Goal: Information Seeking & Learning: Learn about a topic

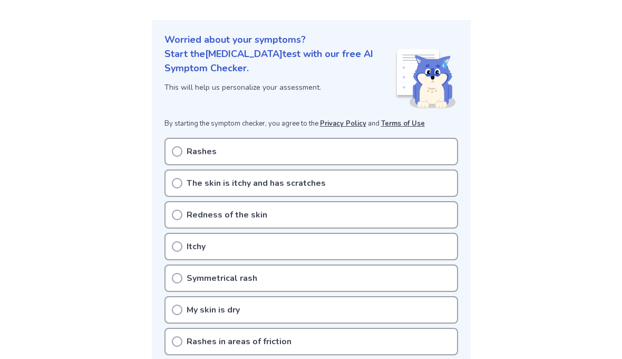
scroll to position [101, 0]
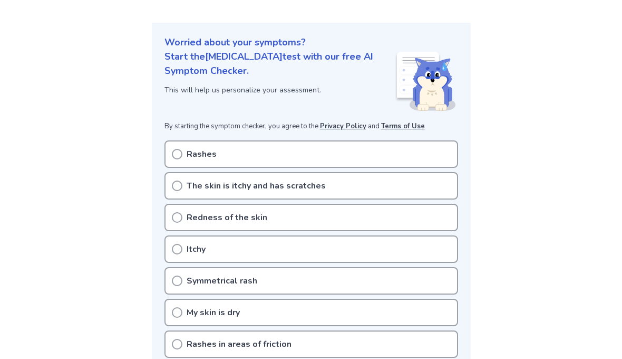
click at [186, 151] on div "Rashes" at bounding box center [312, 153] width 294 height 27
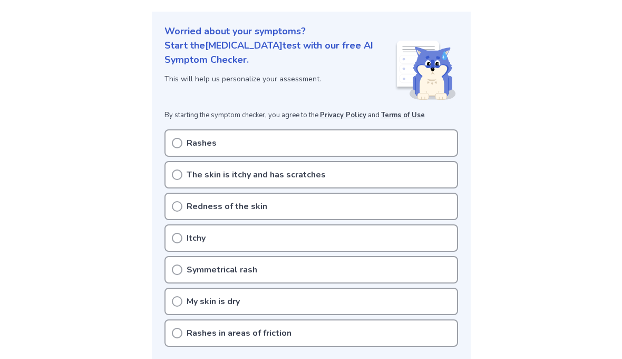
scroll to position [100, 0]
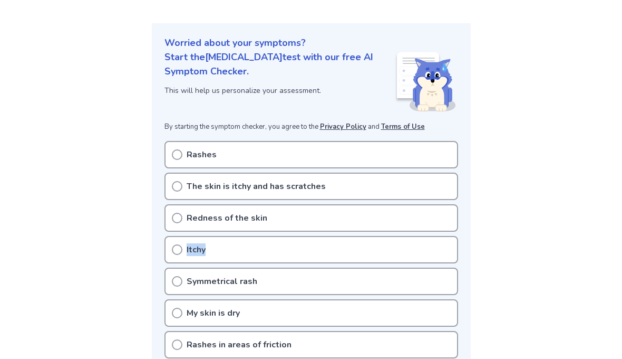
click at [179, 250] on icon at bounding box center [177, 249] width 11 height 11
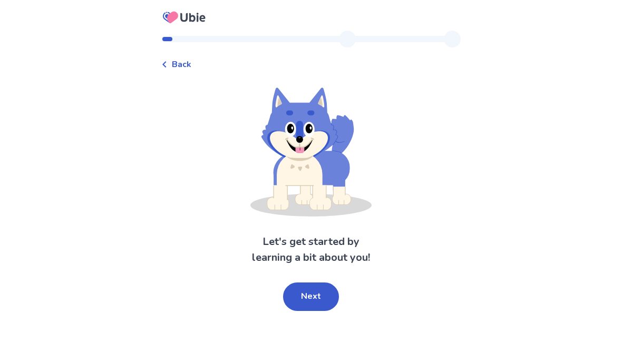
click at [186, 70] on span "Back" at bounding box center [182, 64] width 20 height 13
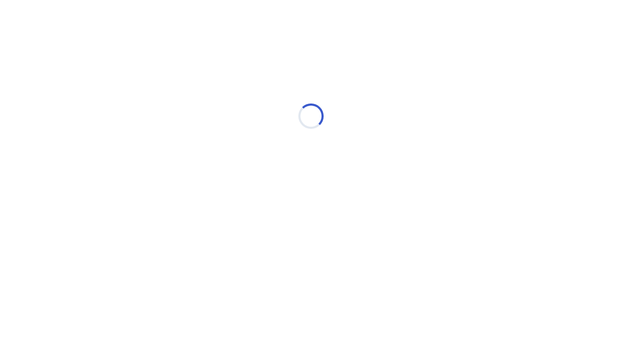
click at [178, 206] on div "Loading..." at bounding box center [311, 116] width 300 height 211
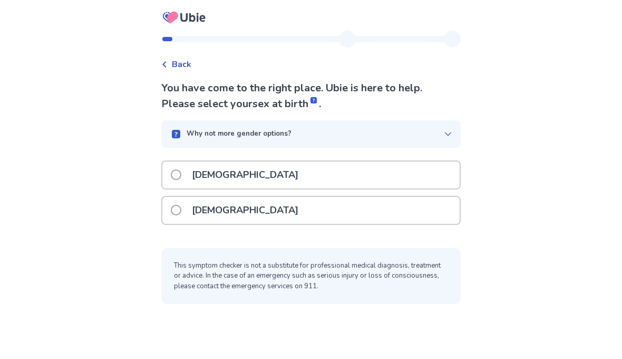
scroll to position [5, 0]
click at [267, 207] on div "[DEMOGRAPHIC_DATA]" at bounding box center [310, 210] width 297 height 27
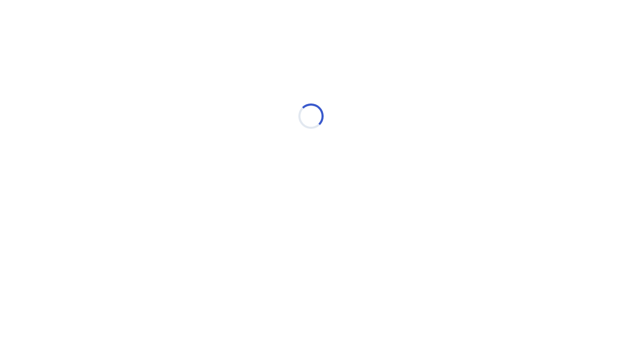
scroll to position [0, 0]
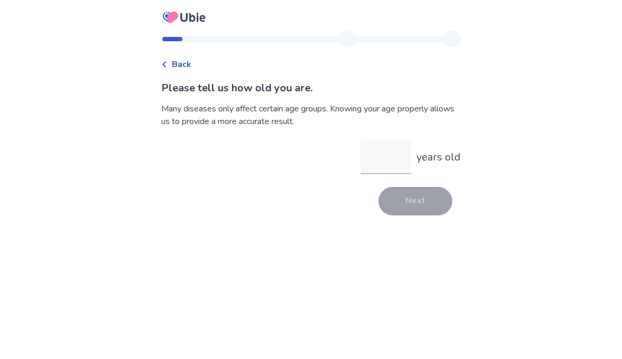
click at [377, 164] on input "years old" at bounding box center [386, 157] width 51 height 34
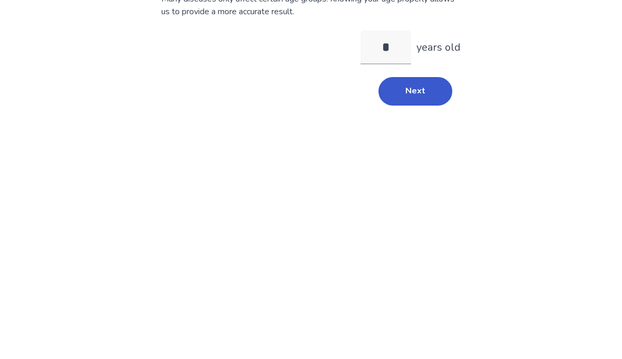
type input "**"
click at [414, 187] on button "Next" at bounding box center [416, 201] width 74 height 28
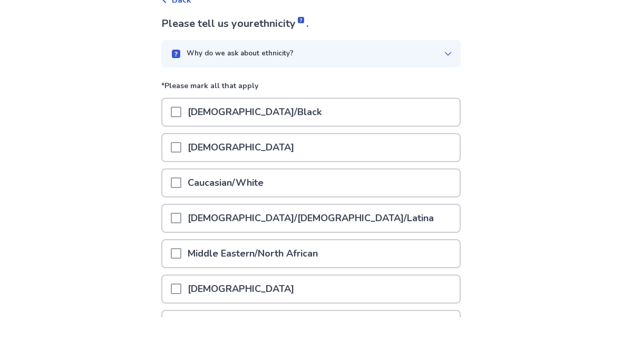
scroll to position [23, 0]
click at [181, 219] on span at bounding box center [176, 224] width 11 height 11
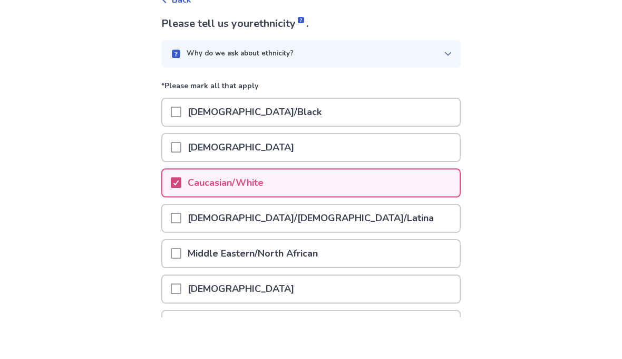
click at [181, 254] on span at bounding box center [176, 259] width 11 height 11
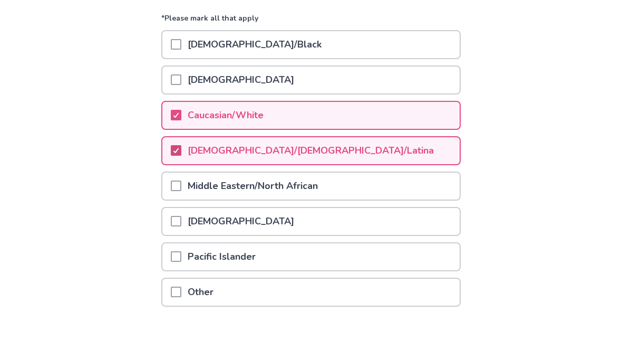
scroll to position [95, 0]
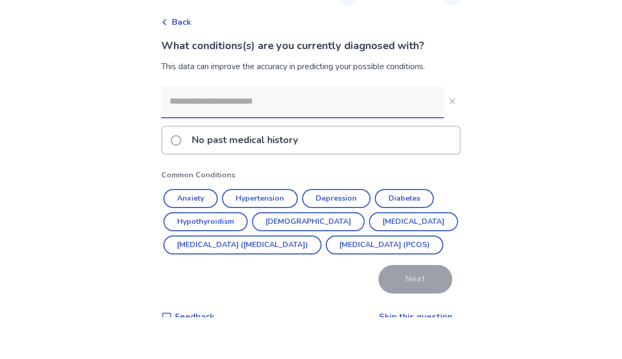
click at [204, 231] on button "Anxiety" at bounding box center [191, 240] width 54 height 19
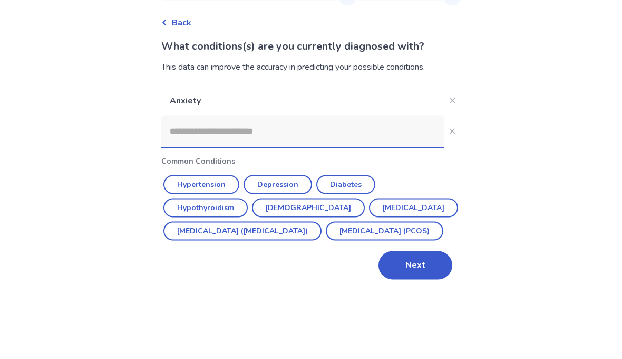
click at [295, 217] on button "Depression" at bounding box center [278, 226] width 69 height 19
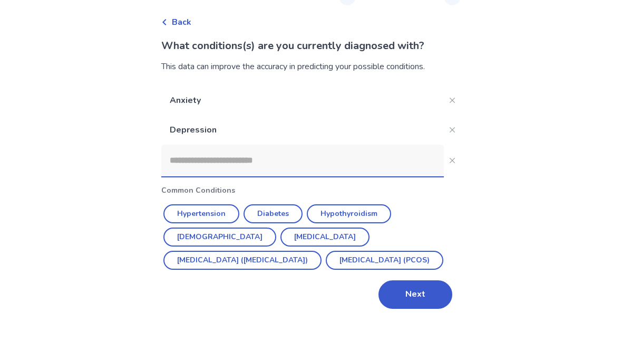
click at [344, 246] on button "Hypothyroidism" at bounding box center [349, 255] width 84 height 19
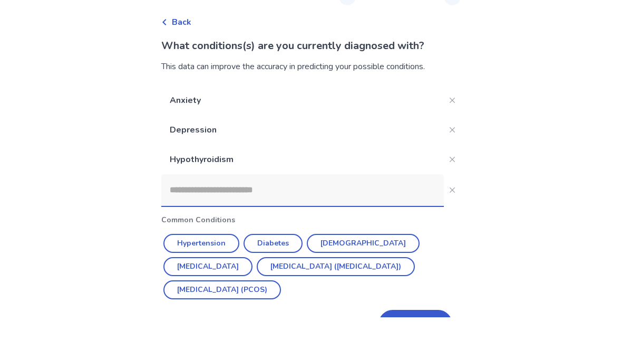
click at [257, 299] on button "[MEDICAL_DATA] ([MEDICAL_DATA])" at bounding box center [336, 308] width 158 height 19
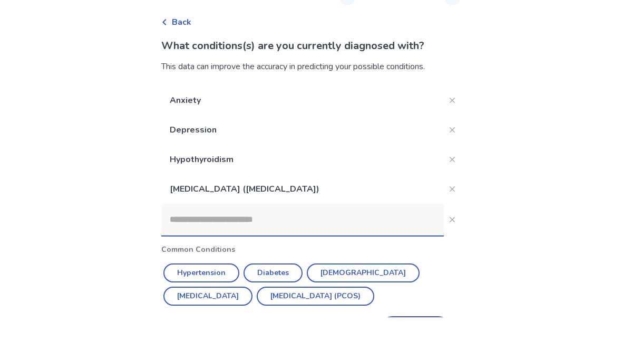
click at [257, 329] on button "[MEDICAL_DATA] (PCOS)" at bounding box center [316, 338] width 118 height 19
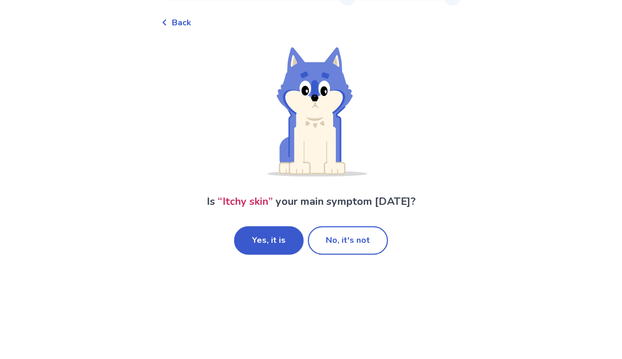
click at [267, 268] on button "Yes, it is" at bounding box center [269, 282] width 70 height 28
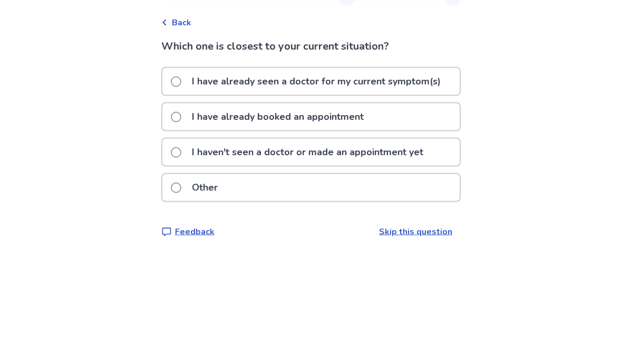
scroll to position [1, 0]
click at [181, 189] on span at bounding box center [176, 194] width 11 height 11
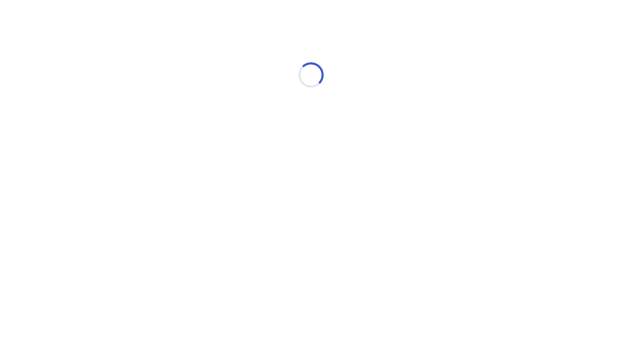
scroll to position [0, 0]
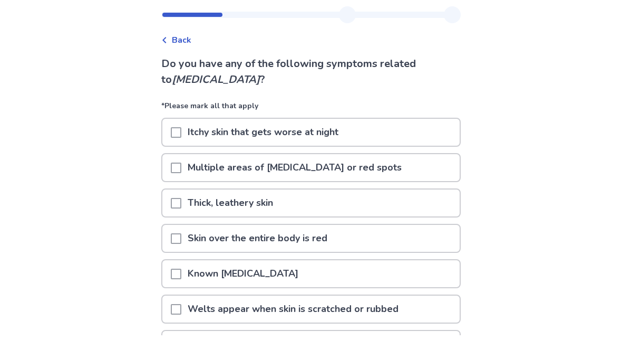
click at [181, 151] on span at bounding box center [176, 156] width 11 height 11
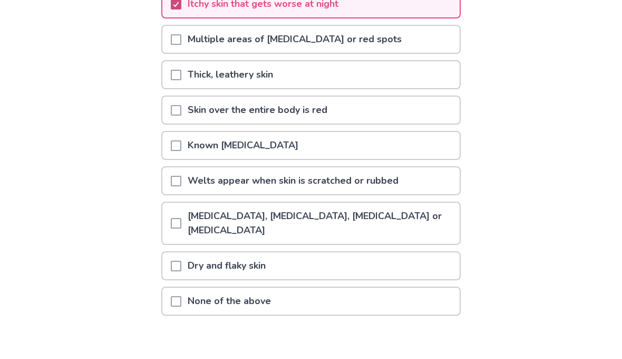
scroll to position [111, 0]
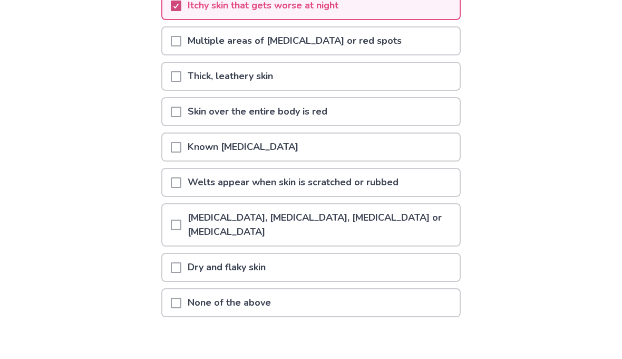
click at [181, 293] on div at bounding box center [176, 306] width 11 height 27
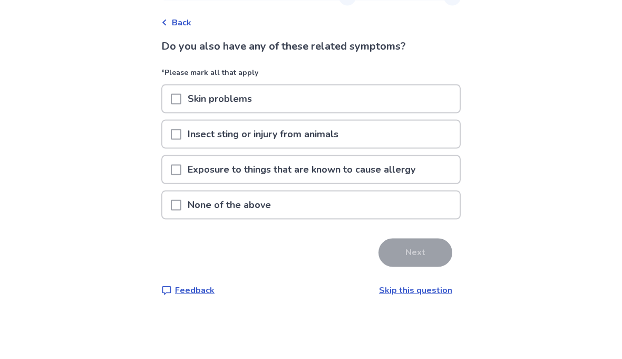
click at [179, 136] on span at bounding box center [176, 141] width 11 height 11
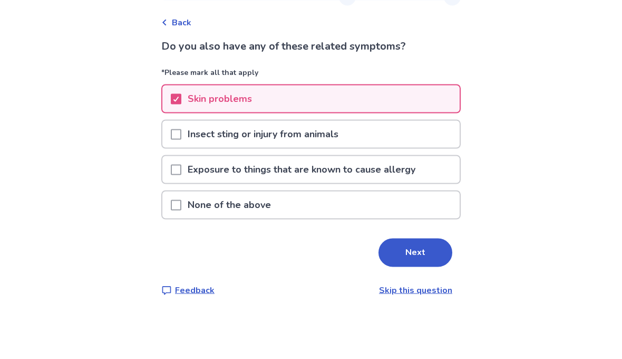
click at [181, 127] on div at bounding box center [176, 140] width 11 height 27
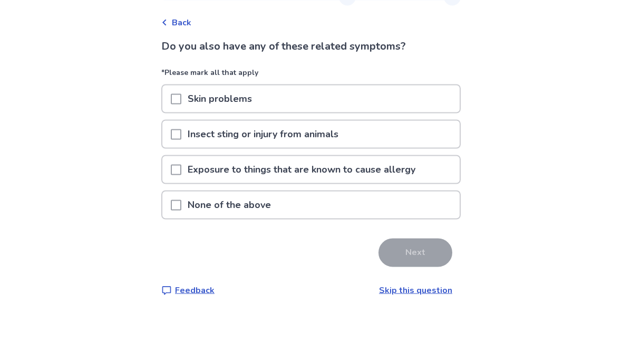
click at [181, 136] on span at bounding box center [176, 141] width 11 height 11
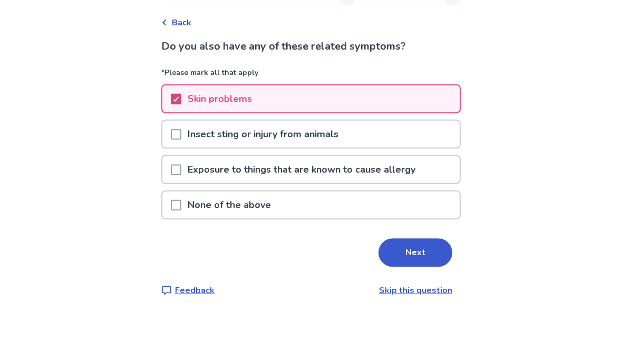
scroll to position [36, 0]
click at [401, 280] on button "Next" at bounding box center [416, 294] width 74 height 28
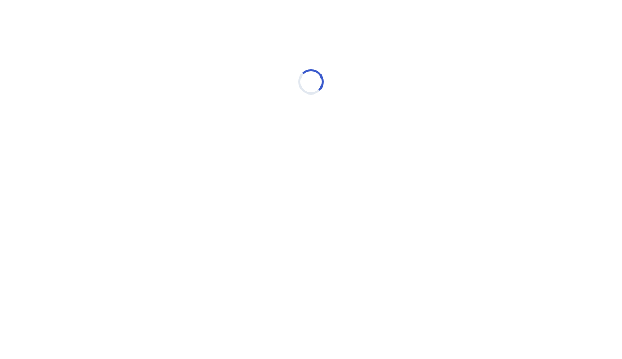
select select "*"
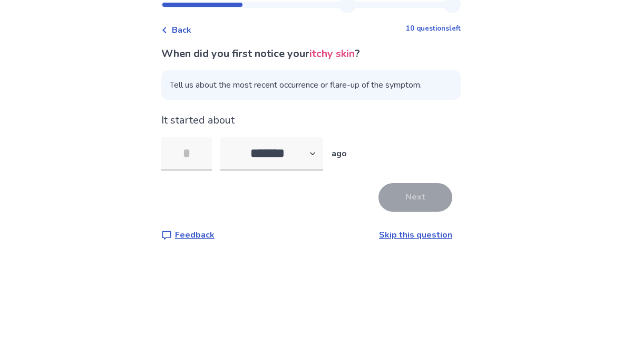
click at [192, 171] on input "tel" at bounding box center [186, 188] width 51 height 34
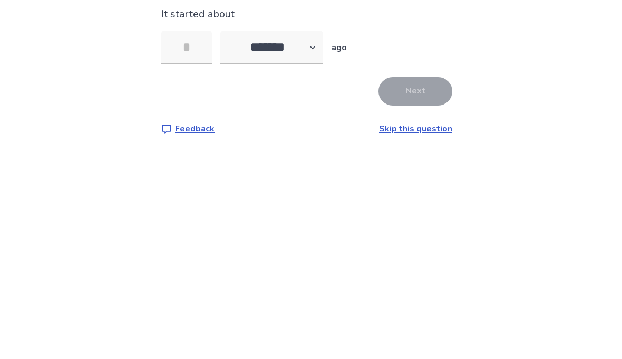
type input "*"
click at [407, 217] on button "Next" at bounding box center [416, 231] width 74 height 28
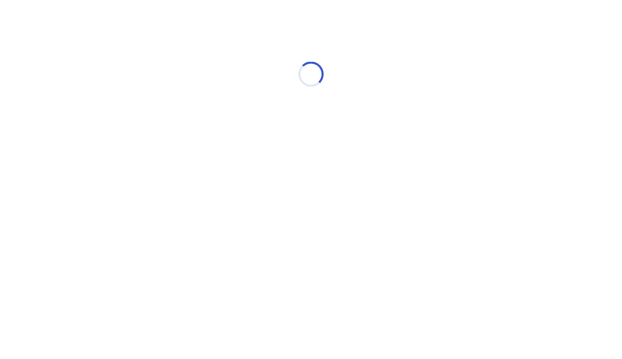
select select "*"
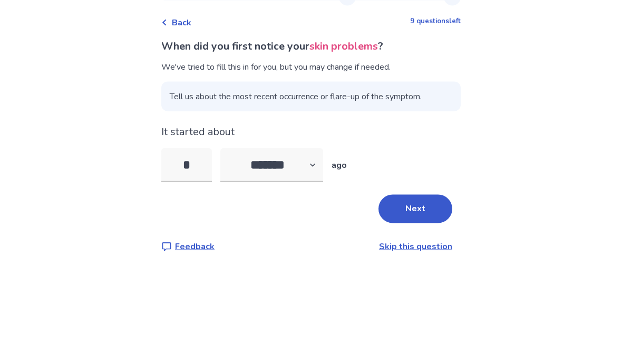
click at [414, 236] on button "Next" at bounding box center [416, 250] width 74 height 28
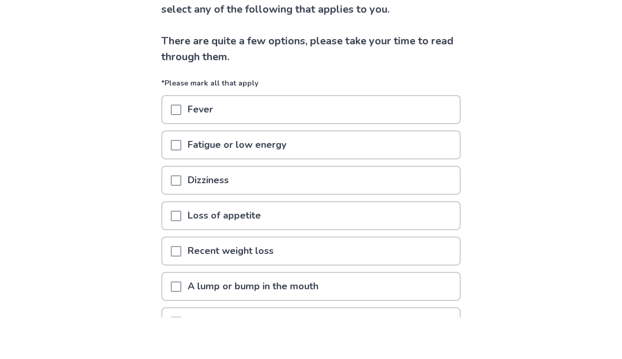
scroll to position [55, 0]
click at [396, 170] on div "Fatigue or low energy" at bounding box center [310, 183] width 297 height 27
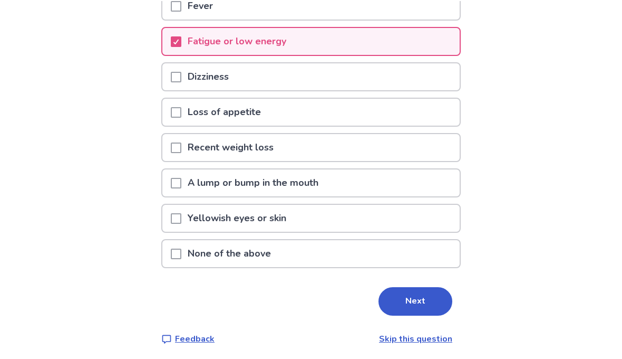
scroll to position [198, 0]
click at [411, 301] on button "Next" at bounding box center [416, 300] width 74 height 28
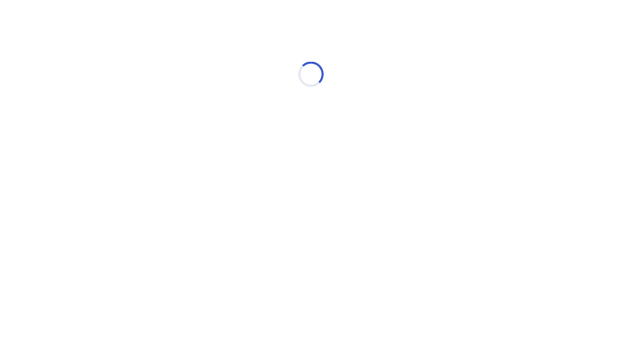
select select "*"
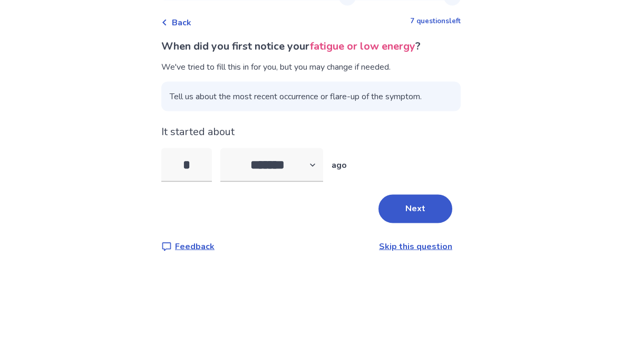
click at [201, 190] on input "*" at bounding box center [186, 207] width 51 height 34
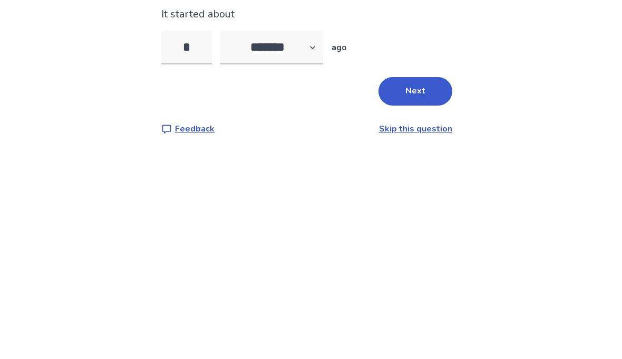
type input "*"
click at [307, 190] on select "******* ****** ******* ******** *******" at bounding box center [271, 207] width 103 height 34
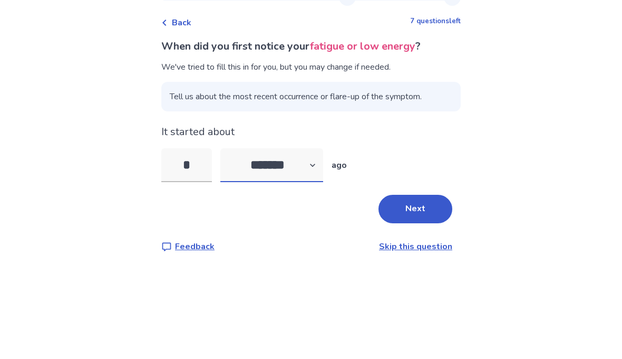
select select "*"
click at [405, 236] on button "Next" at bounding box center [416, 250] width 74 height 28
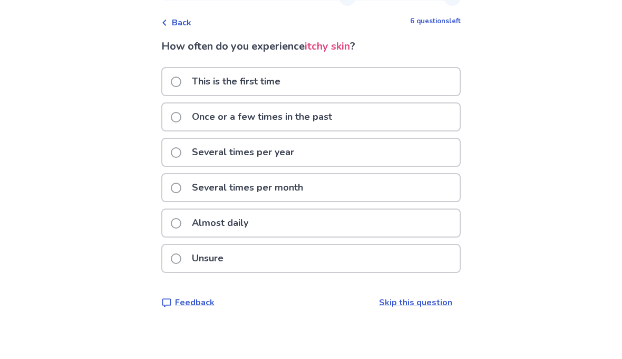
click at [192, 110] on p "This is the first time" at bounding box center [236, 123] width 101 height 27
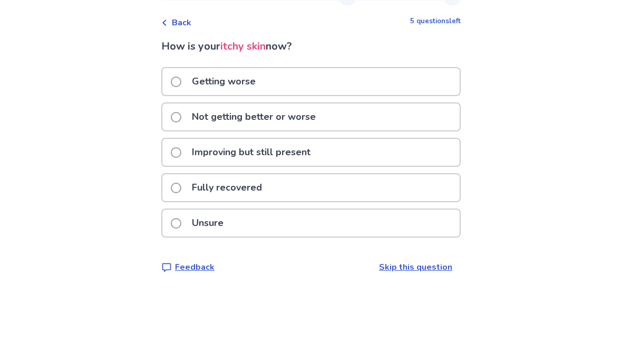
click at [319, 145] on p "Not getting better or worse" at bounding box center [254, 158] width 137 height 27
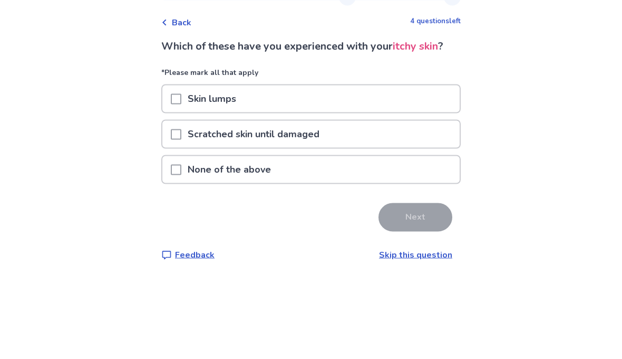
scroll to position [44, 0]
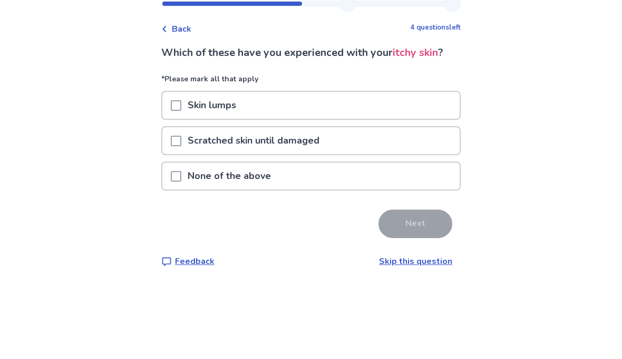
click at [223, 127] on p "Skin lumps" at bounding box center [211, 140] width 61 height 27
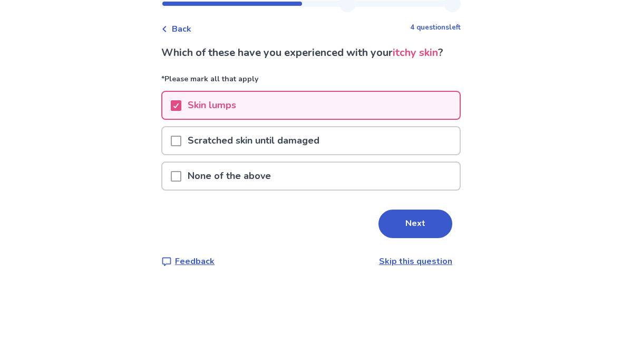
click at [365, 162] on div "Scratched skin until damaged" at bounding box center [310, 175] width 297 height 27
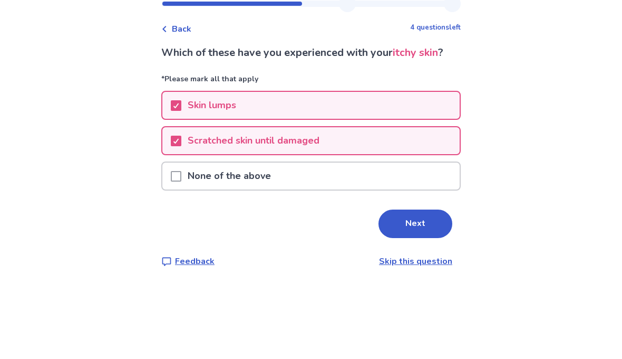
click at [414, 245] on button "Next" at bounding box center [416, 259] width 74 height 28
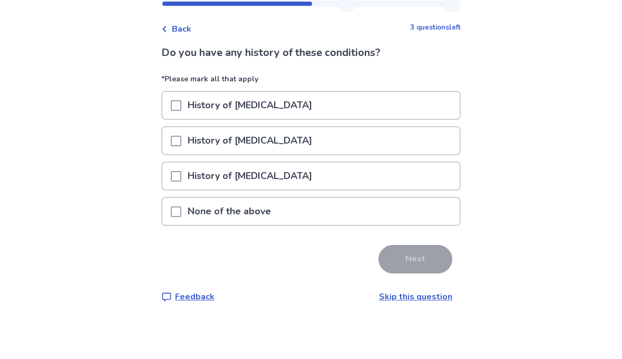
click at [374, 233] on div "None of the above" at bounding box center [310, 246] width 297 height 27
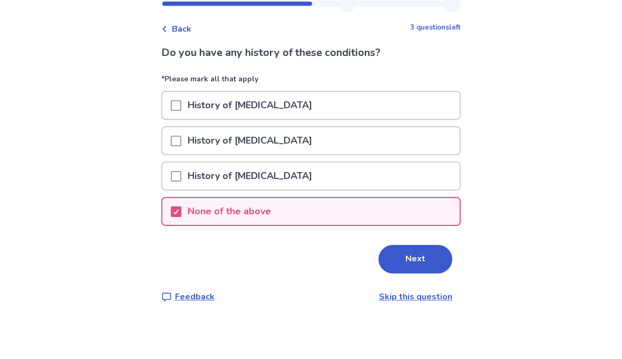
click at [417, 280] on button "Next" at bounding box center [416, 294] width 74 height 28
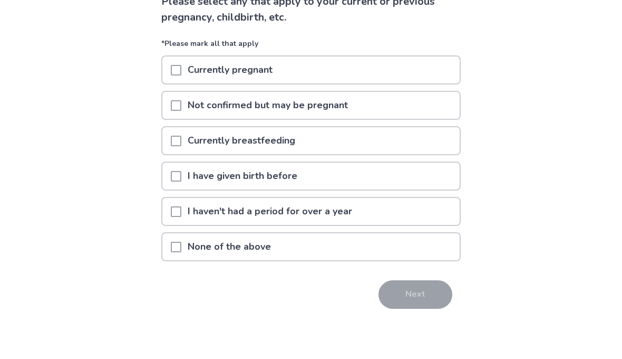
scroll to position [47, 0]
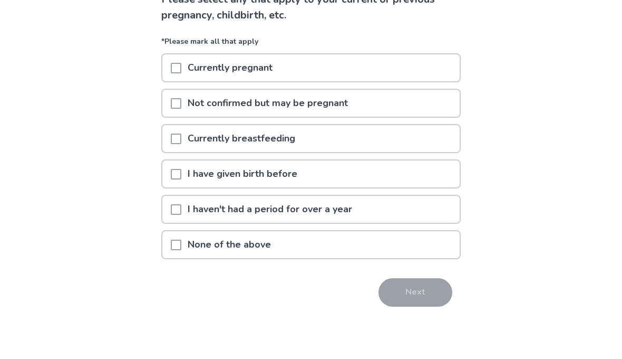
click at [267, 202] on p "I have given birth before" at bounding box center [242, 215] width 122 height 27
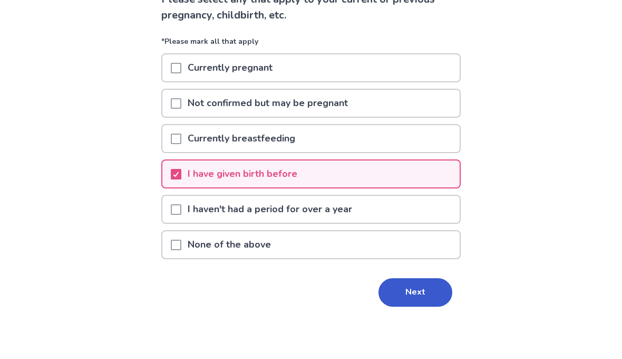
click at [411, 320] on button "Next" at bounding box center [416, 334] width 74 height 28
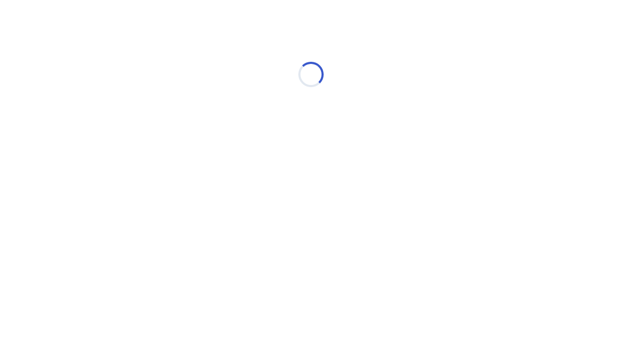
scroll to position [0, 0]
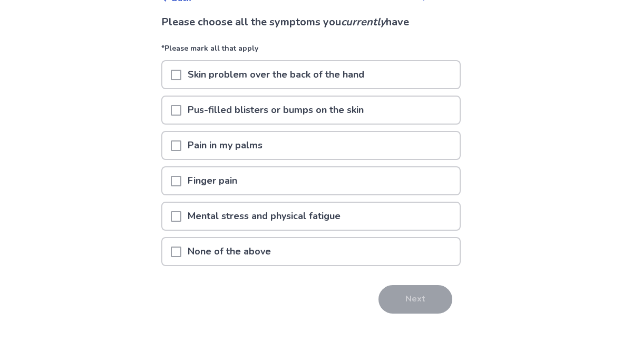
scroll to position [24, 0]
click at [310, 244] on p "Mental stress and physical fatigue" at bounding box center [264, 257] width 166 height 27
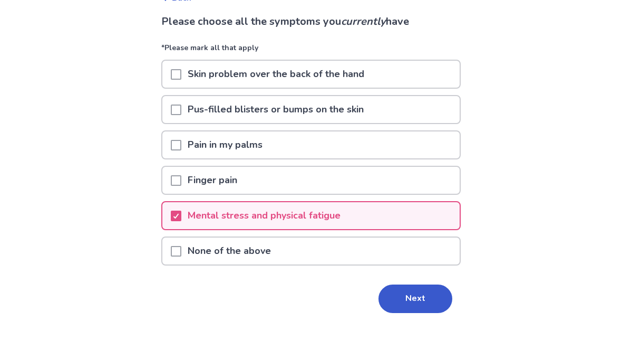
click at [407, 327] on button "Next" at bounding box center [416, 341] width 74 height 28
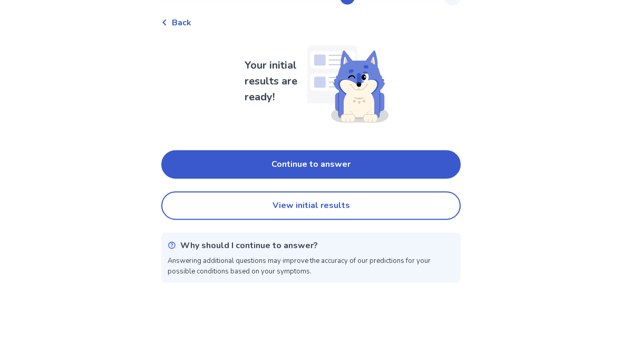
click at [323, 233] on button "View initial results" at bounding box center [311, 247] width 300 height 28
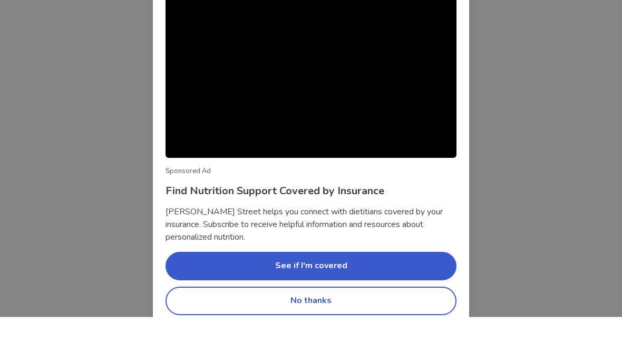
scroll to position [80, 0]
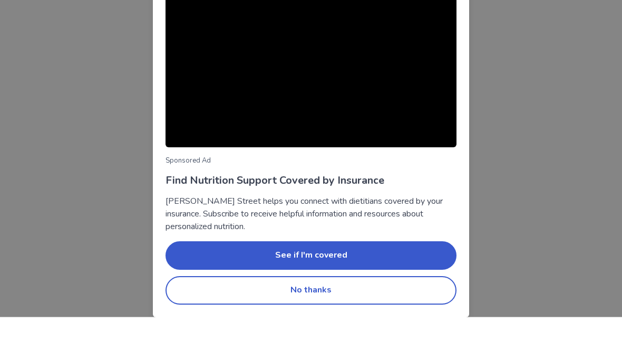
click at [311, 318] on button "No thanks" at bounding box center [311, 332] width 291 height 28
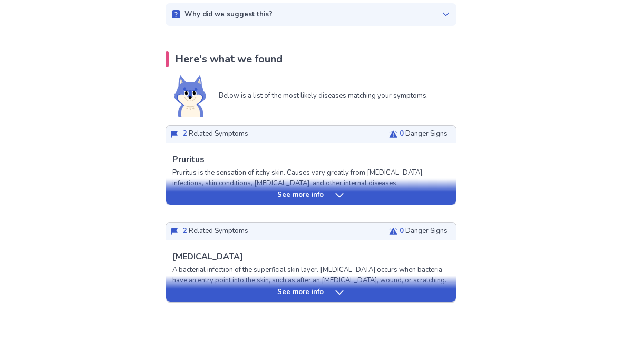
scroll to position [176, 0]
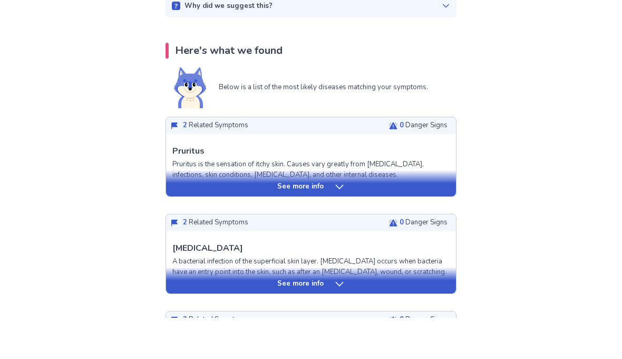
click at [334, 223] on icon at bounding box center [339, 228] width 11 height 11
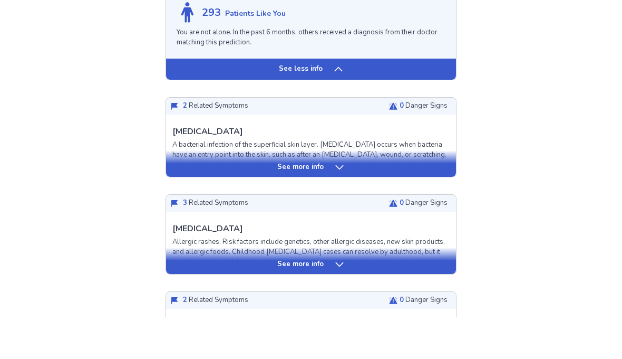
scroll to position [849, 0]
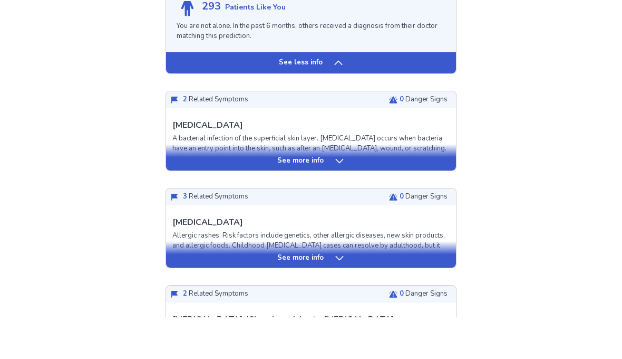
click at [352, 197] on div "See more info" at bounding box center [311, 202] width 290 height 11
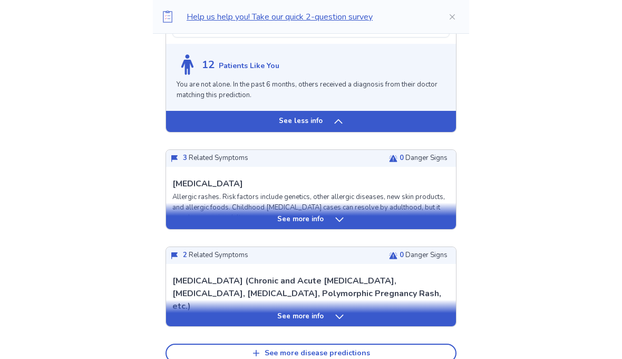
scroll to position [1516, 0]
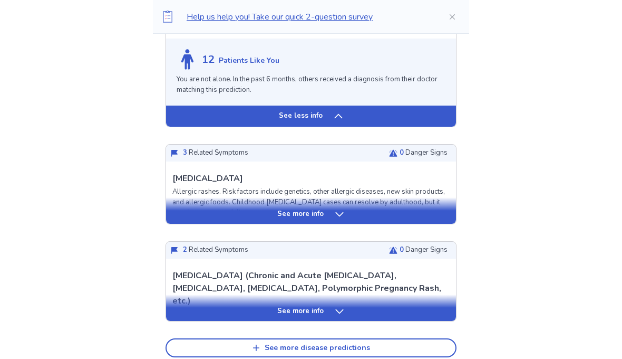
click at [330, 205] on div "See more info" at bounding box center [311, 210] width 290 height 26
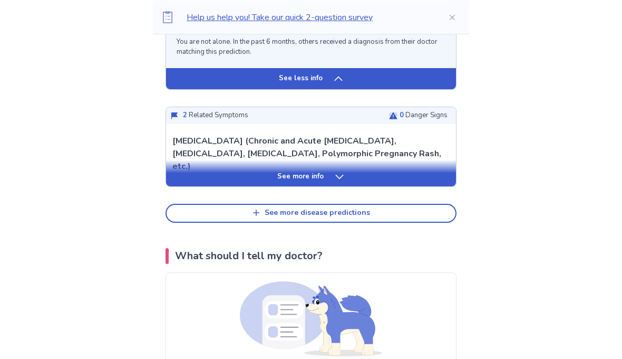
scroll to position [2225, 0]
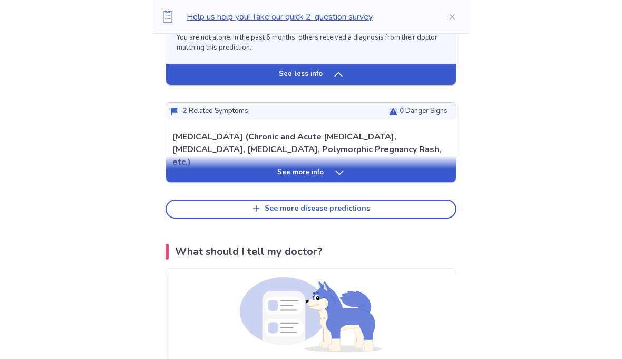
click at [351, 167] on div "See more info" at bounding box center [311, 172] width 290 height 11
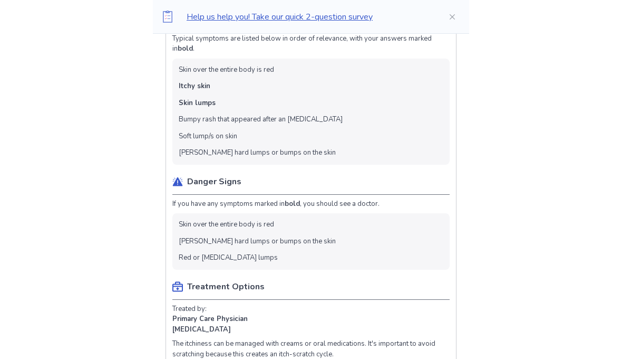
scroll to position [2416, 0]
click at [339, 87] on ul "Skin over the entire body is red Itchy skin Skin lumps Bumpy rash that appeared…" at bounding box center [310, 113] width 277 height 106
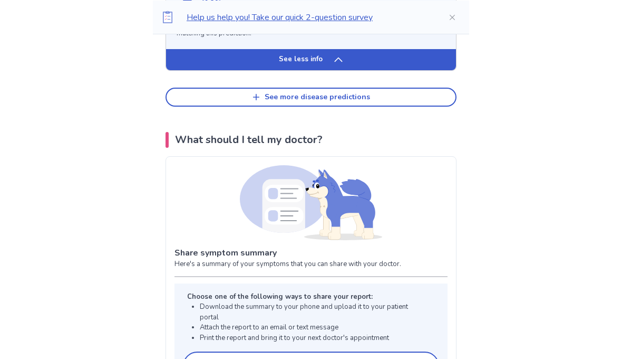
scroll to position [2943, 0]
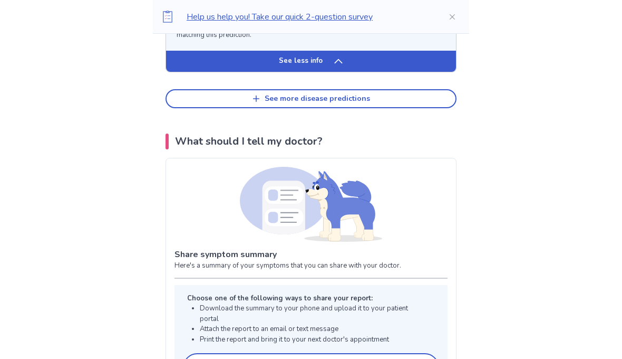
click at [377, 89] on button "See more disease predictions" at bounding box center [311, 98] width 291 height 19
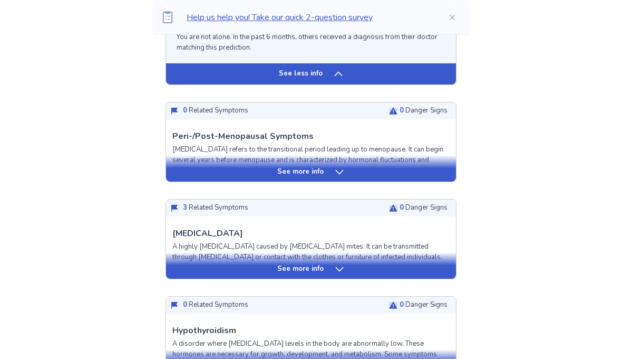
scroll to position [2932, 0]
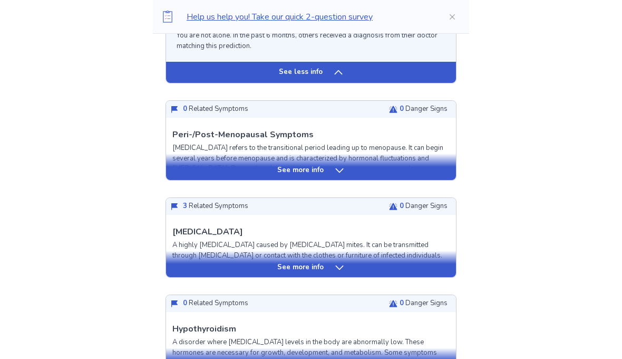
click at [317, 165] on p "See more info" at bounding box center [300, 170] width 46 height 11
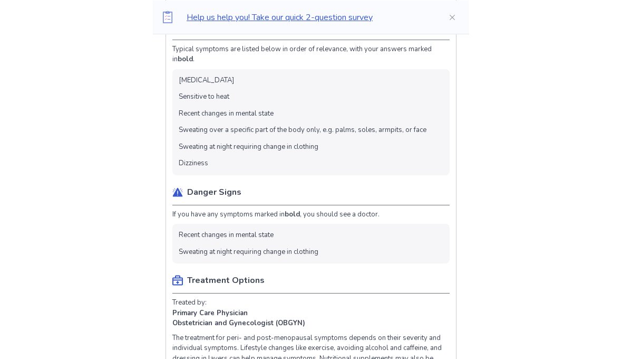
scroll to position [3147, 0]
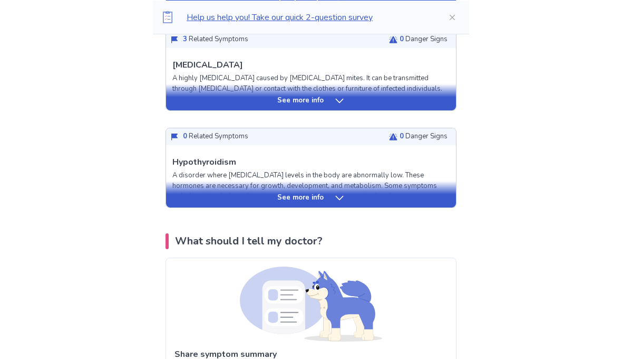
click at [308, 193] on p "See more info" at bounding box center [300, 198] width 46 height 11
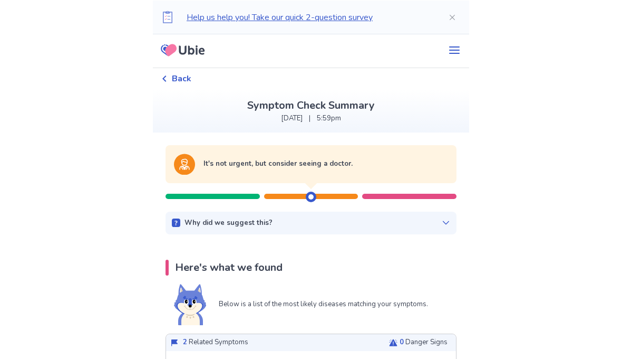
scroll to position [0, 0]
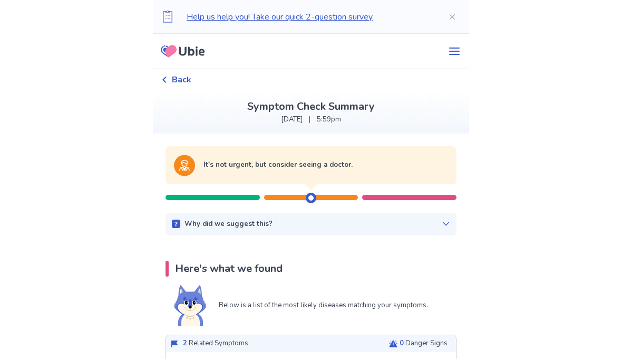
click at [191, 84] on span "Back" at bounding box center [182, 79] width 20 height 13
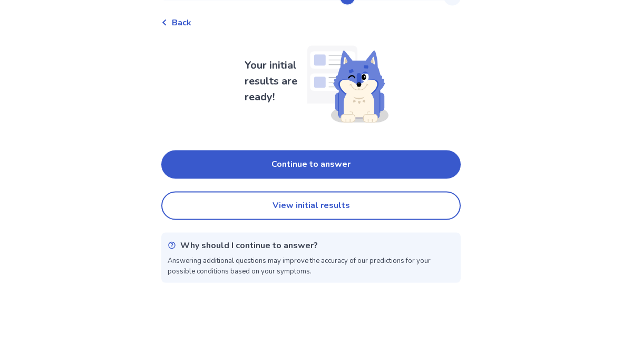
click at [383, 192] on button "Continue to answer" at bounding box center [311, 206] width 300 height 28
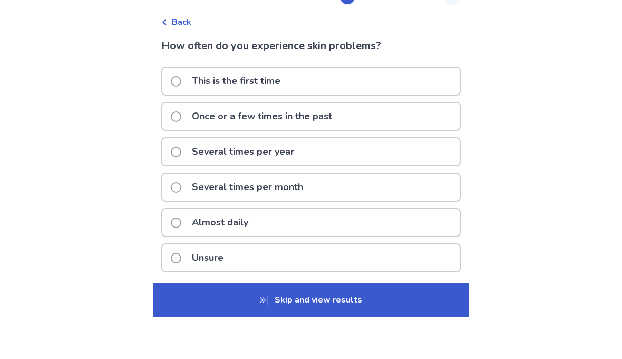
click at [360, 110] on div "This is the first time" at bounding box center [310, 123] width 297 height 27
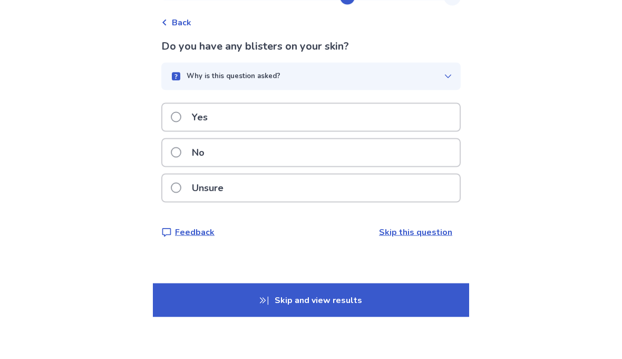
click at [357, 181] on div "No" at bounding box center [310, 194] width 297 height 27
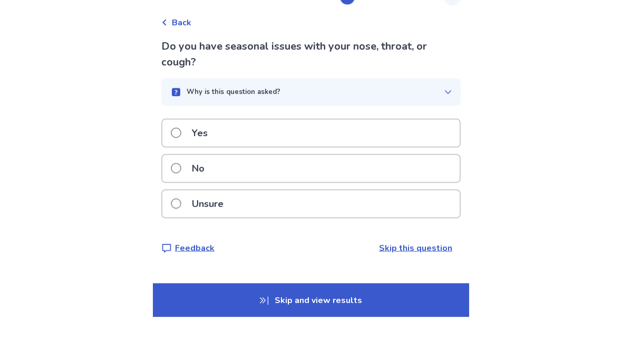
click at [344, 197] on div "No" at bounding box center [310, 210] width 297 height 27
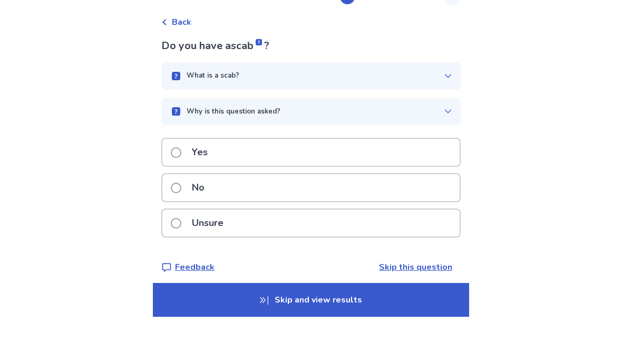
click at [296, 216] on div "No" at bounding box center [310, 229] width 297 height 27
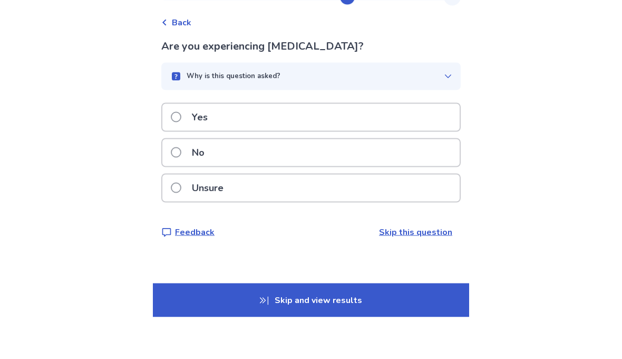
click at [354, 146] on div "Yes" at bounding box center [310, 159] width 297 height 27
click at [350, 146] on div "Yes" at bounding box center [310, 159] width 297 height 27
click at [339, 146] on div "Yes" at bounding box center [310, 159] width 297 height 27
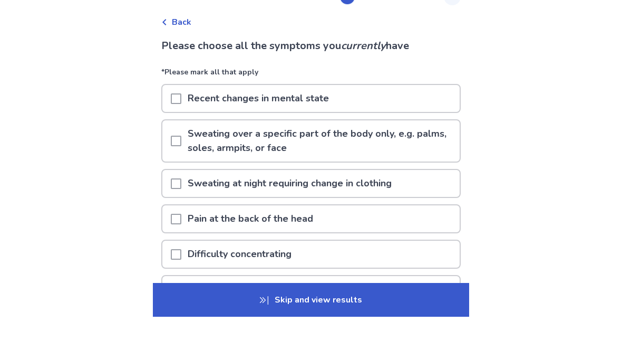
click at [363, 127] on div "Recent changes in mental state" at bounding box center [310, 140] width 297 height 27
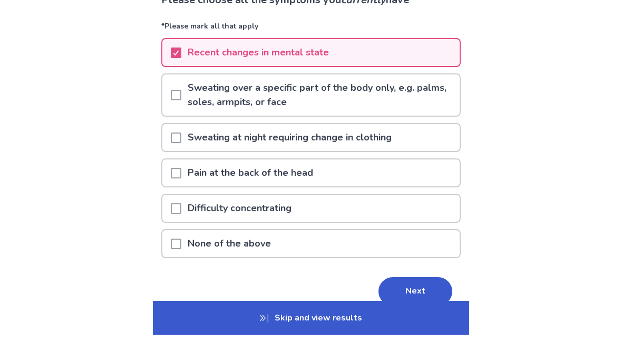
scroll to position [75, 0]
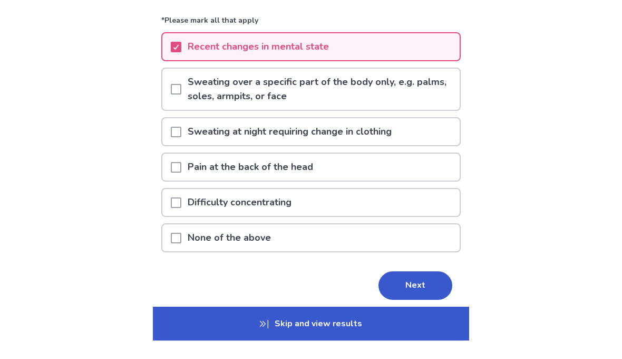
click at [377, 207] on div "Difficulty concentrating" at bounding box center [310, 220] width 297 height 27
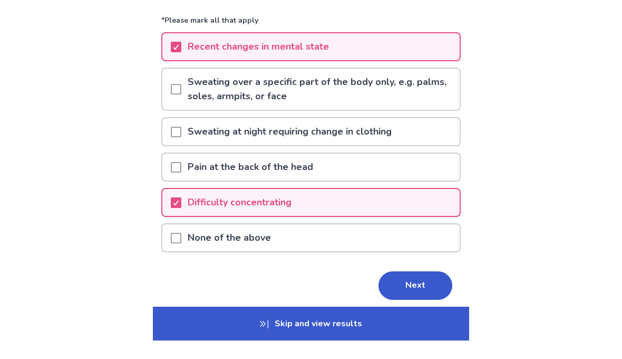
click at [410, 290] on button "Next" at bounding box center [416, 304] width 74 height 28
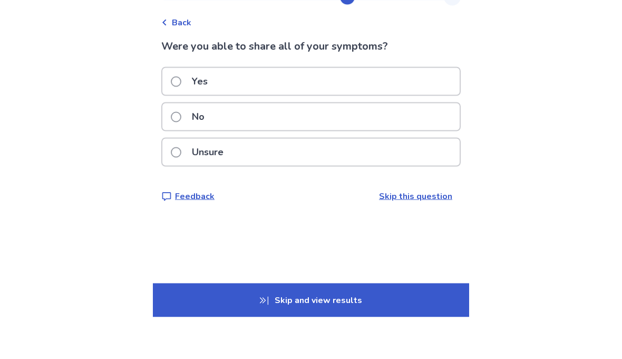
click at [374, 145] on div "No" at bounding box center [310, 158] width 297 height 27
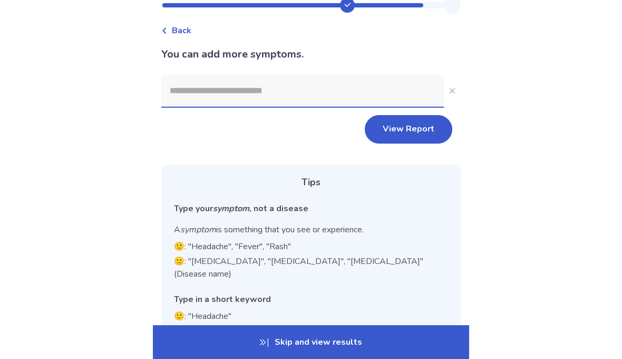
scroll to position [29, 0]
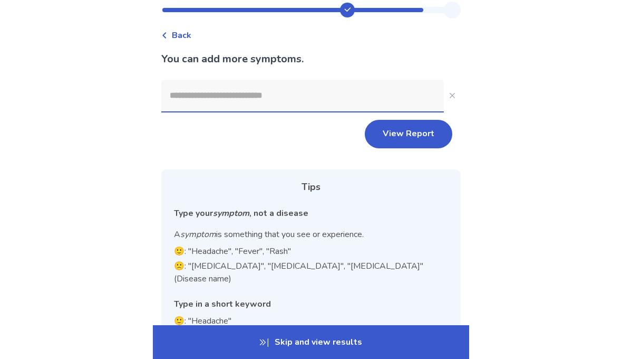
click at [408, 131] on button "View Report" at bounding box center [409, 134] width 88 height 28
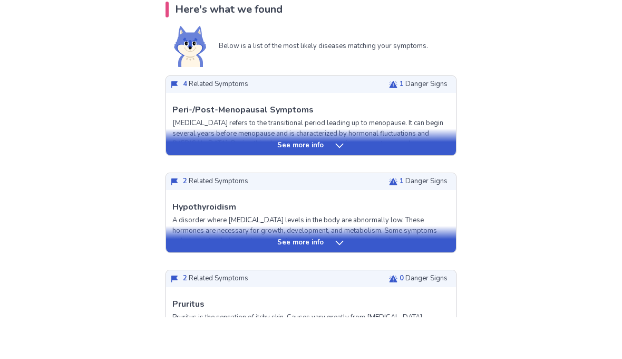
scroll to position [224, 0]
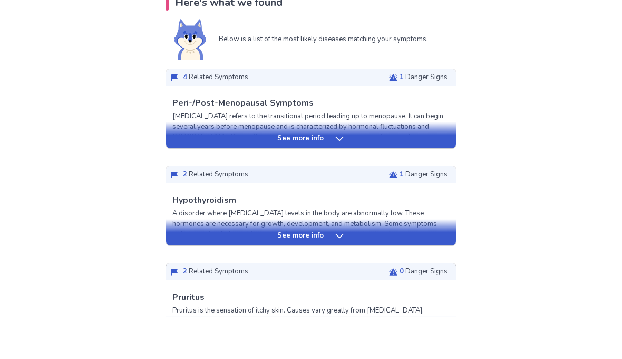
click at [394, 175] on div "See more info" at bounding box center [311, 180] width 290 height 11
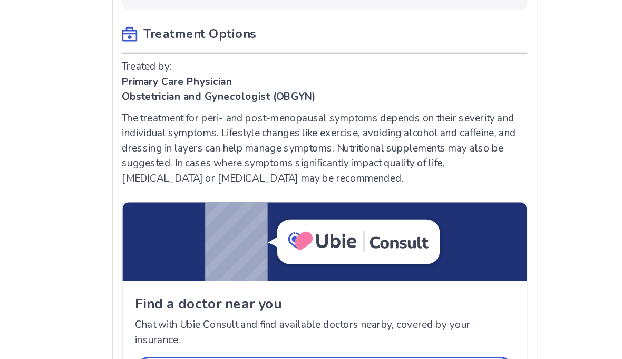
scroll to position [585, 0]
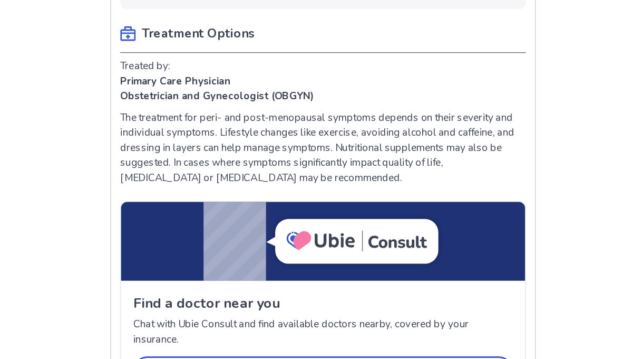
click at [326, 187] on p "The treatment for peri- and post-menopausal symptoms depends on their severity …" at bounding box center [310, 213] width 277 height 52
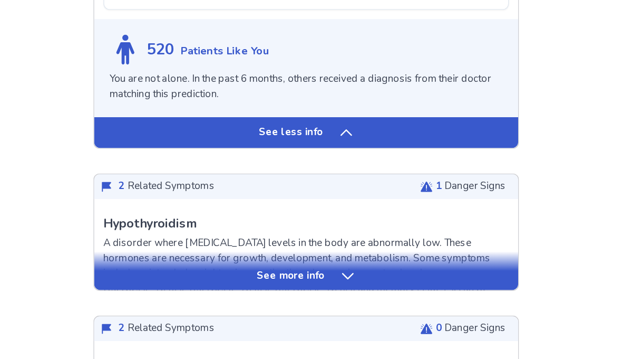
scroll to position [858, 0]
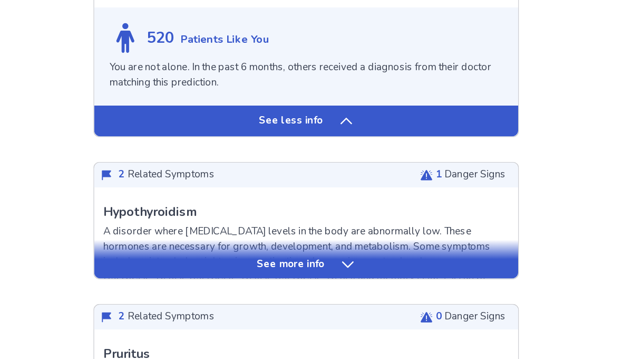
click at [231, 287] on div "See more info" at bounding box center [311, 292] width 290 height 11
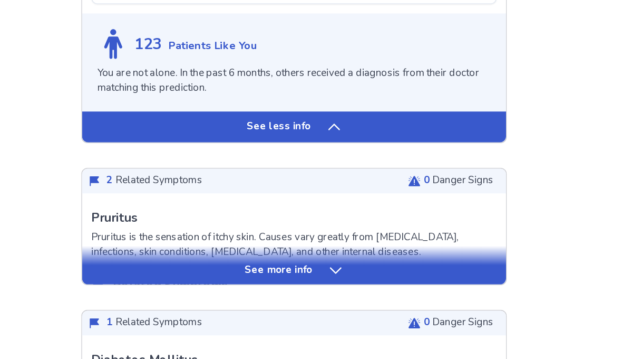
scroll to position [1609, 0]
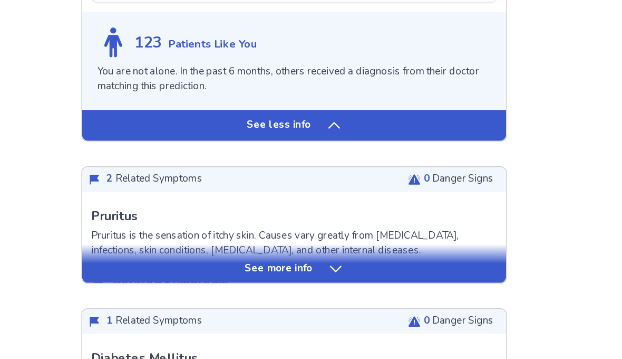
click at [334, 290] on icon at bounding box center [339, 295] width 11 height 11
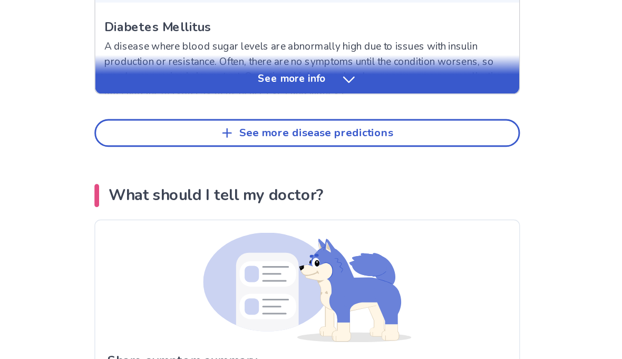
scroll to position [2386, 0]
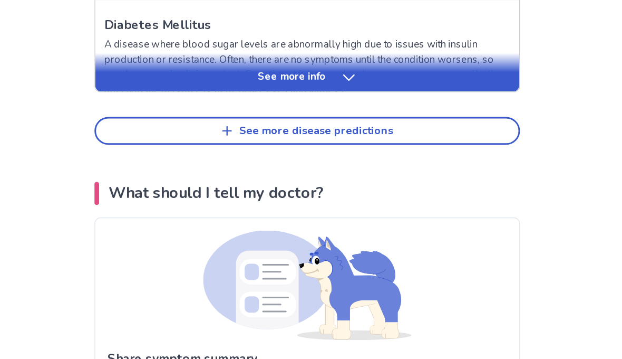
click at [248, 191] on button "See more disease predictions" at bounding box center [311, 200] width 291 height 19
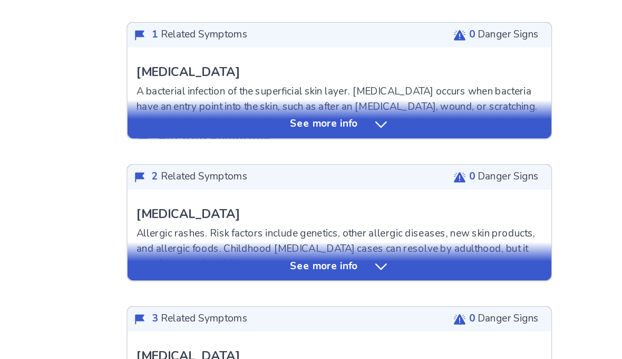
scroll to position [2451, 0]
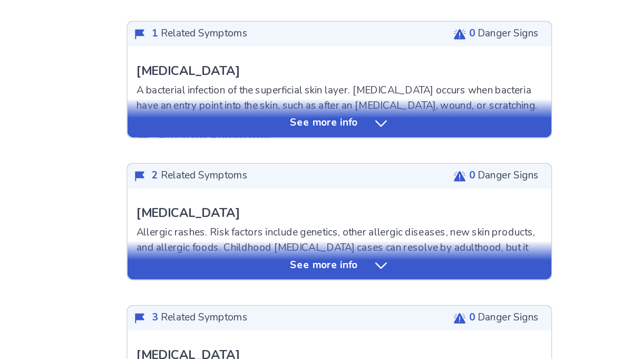
click at [277, 288] on p "See more info" at bounding box center [300, 293] width 46 height 11
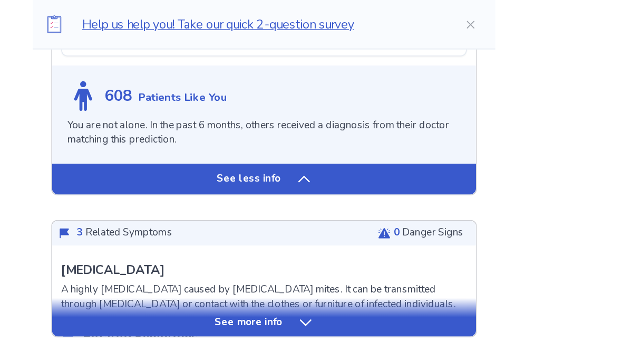
scroll to position [3191, 0]
click at [436, 21] on button "Close" at bounding box center [453, 17] width 34 height 34
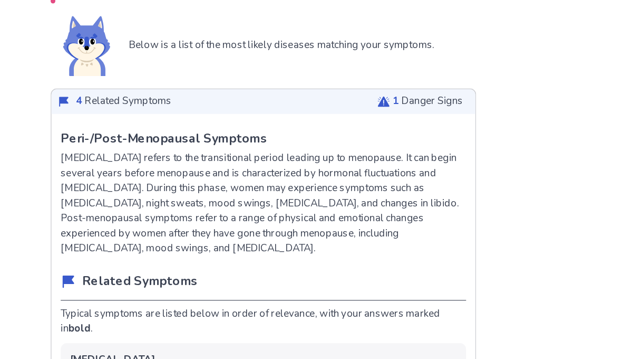
scroll to position [0, 0]
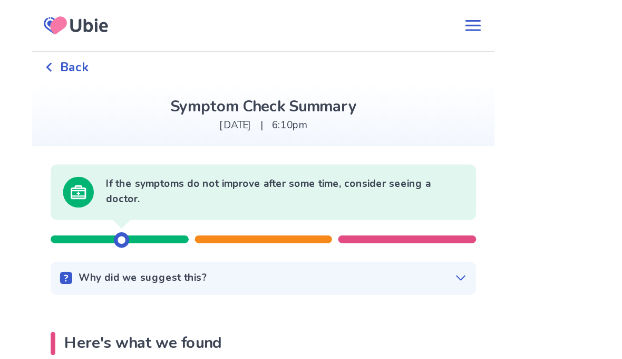
click at [449, 18] on icon "menu" at bounding box center [454, 17] width 11 height 7
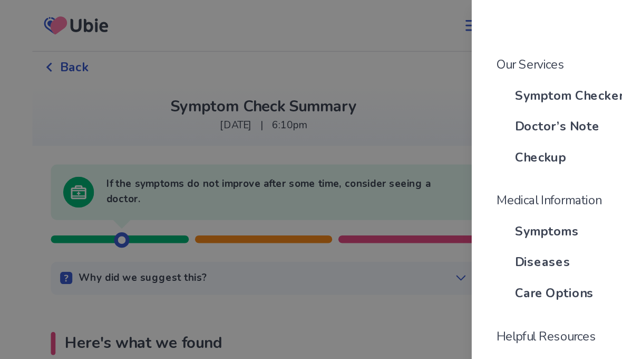
click at [483, 66] on span "Symptom Checker" at bounding box center [520, 65] width 74 height 13
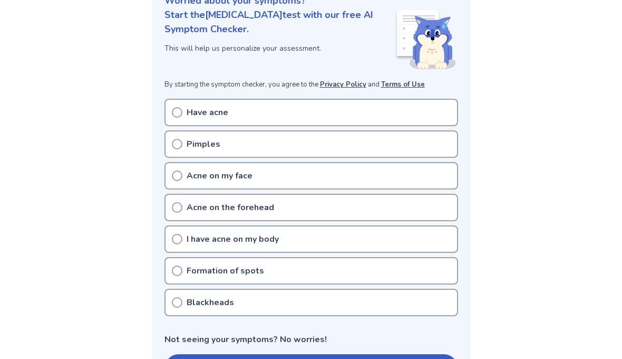
scroll to position [140, 0]
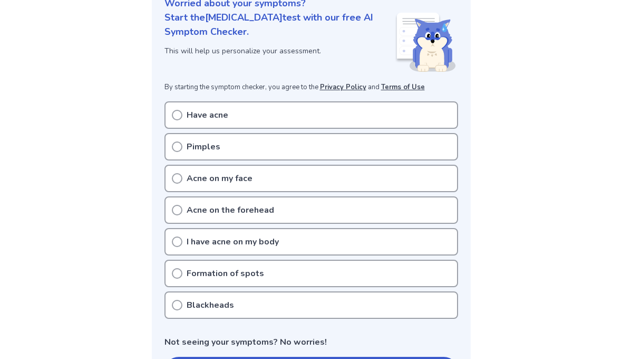
click at [285, 116] on div "Have acne" at bounding box center [312, 114] width 294 height 27
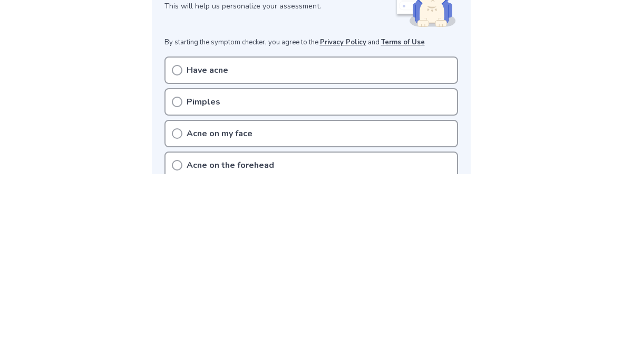
click at [183, 241] on div "Have acne" at bounding box center [312, 254] width 294 height 27
click at [178, 249] on icon at bounding box center [177, 254] width 11 height 11
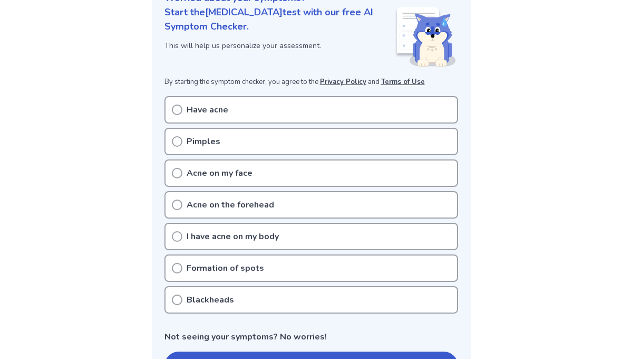
scroll to position [141, 0]
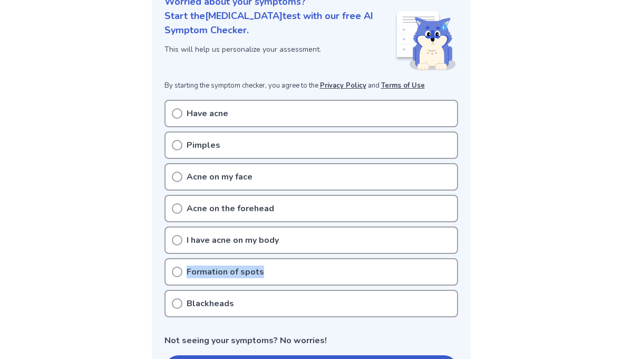
click at [179, 277] on div "Formation of spots" at bounding box center [312, 271] width 294 height 27
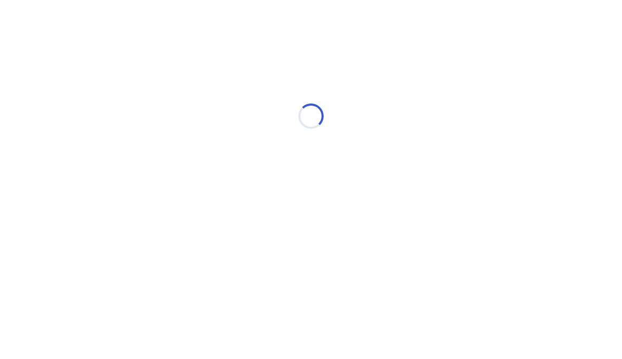
click at [203, 81] on div "Loading..." at bounding box center [311, 116] width 300 height 211
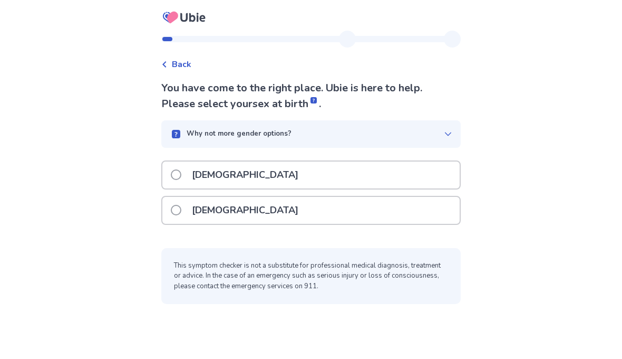
click at [95, 220] on div "Back You have come to the right place. Ubie is here to help. Please select your…" at bounding box center [311, 179] width 622 height 359
click at [260, 210] on div "[DEMOGRAPHIC_DATA]" at bounding box center [310, 210] width 297 height 27
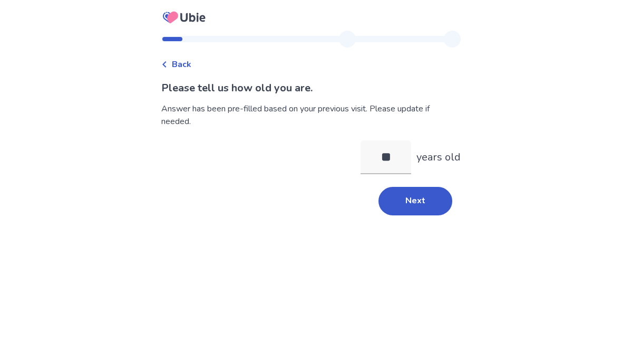
type input "**"
click at [427, 194] on button "Next" at bounding box center [416, 201] width 74 height 28
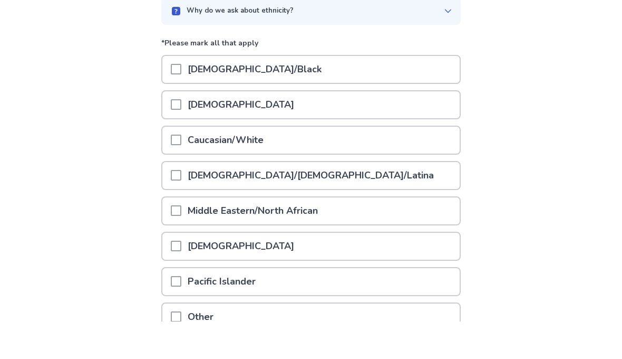
scroll to position [72, 0]
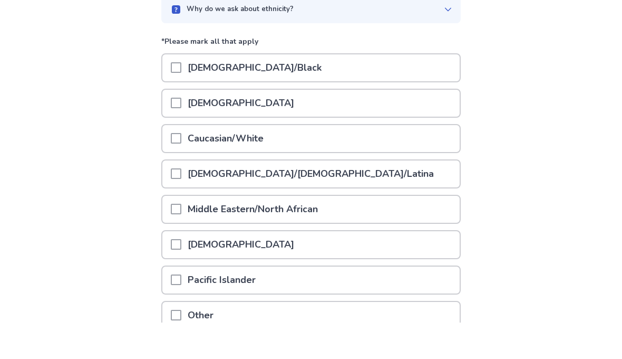
click at [270, 162] on p "Caucasian/White" at bounding box center [225, 175] width 89 height 27
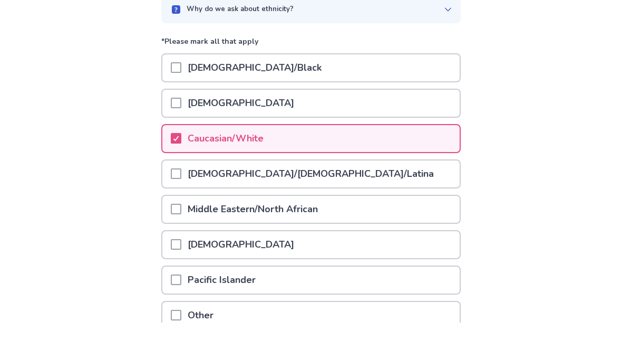
click at [245, 197] on p "[DEMOGRAPHIC_DATA]/[DEMOGRAPHIC_DATA]/Latina" at bounding box center [310, 210] width 259 height 27
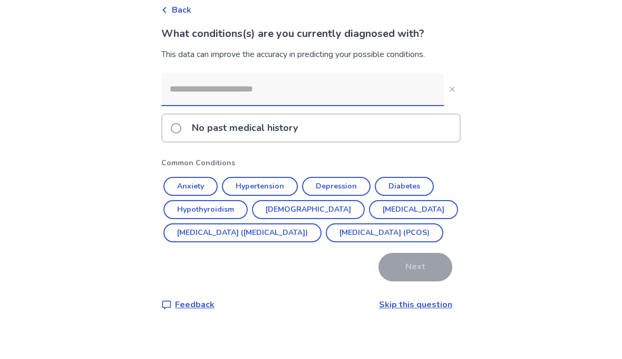
scroll to position [46, 0]
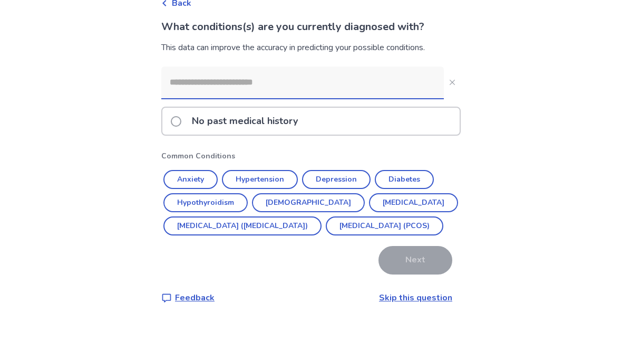
click at [205, 208] on button "Anxiety" at bounding box center [191, 217] width 54 height 19
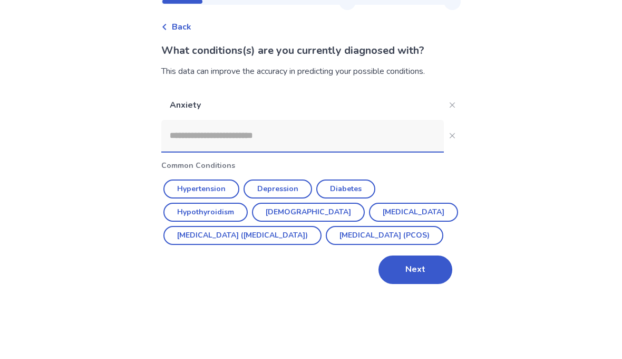
click at [243, 240] on button "Hypothyroidism" at bounding box center [206, 249] width 84 height 19
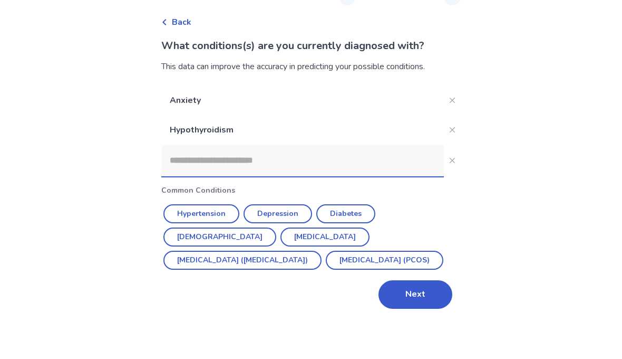
click at [294, 242] on button "Depression" at bounding box center [278, 251] width 69 height 19
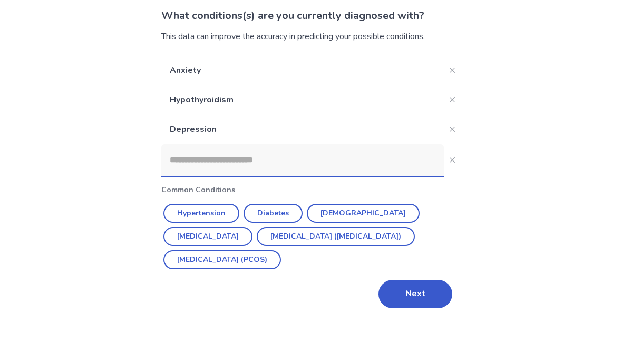
click at [277, 265] on button "[MEDICAL_DATA] ([MEDICAL_DATA])" at bounding box center [336, 274] width 158 height 19
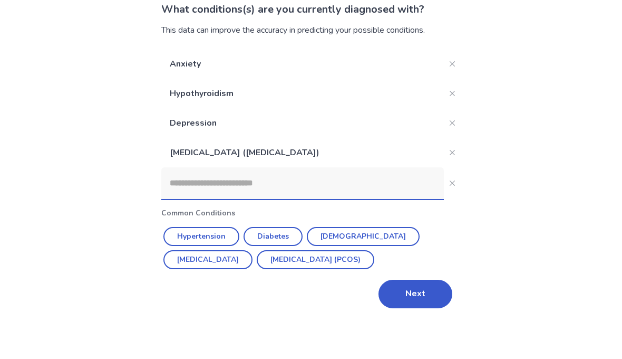
scroll to position [45, 0]
click at [290, 288] on button "[MEDICAL_DATA] (PCOS)" at bounding box center [316, 297] width 118 height 19
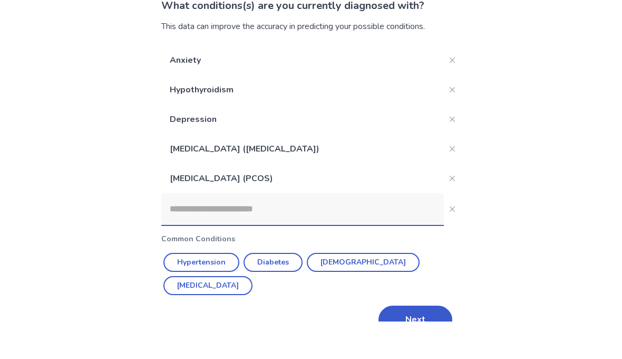
click at [392, 343] on button "Next" at bounding box center [416, 357] width 74 height 28
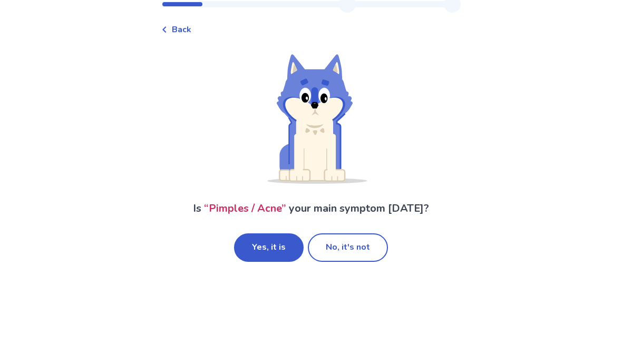
click at [347, 268] on button "No, it's not" at bounding box center [348, 282] width 80 height 28
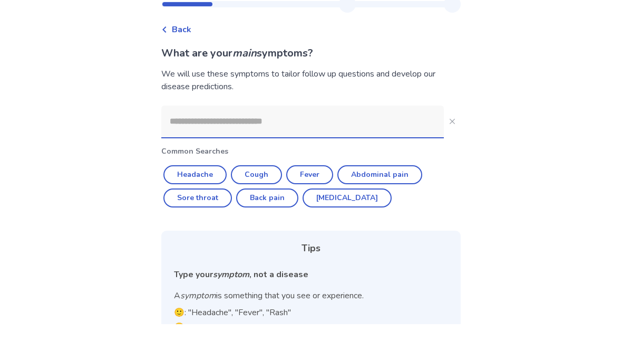
click at [303, 140] on input at bounding box center [302, 156] width 283 height 32
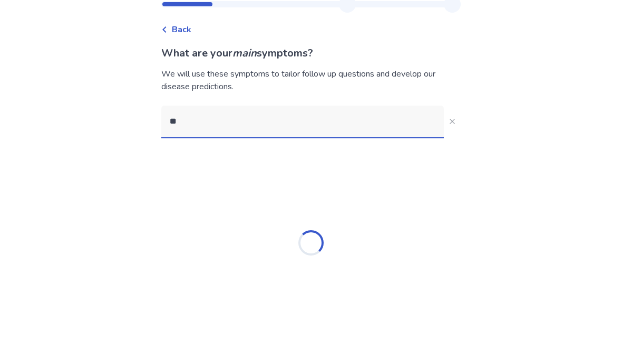
type input "*"
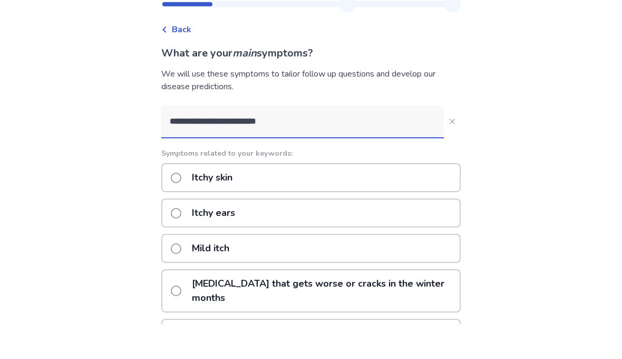
click at [319, 140] on input "**********" at bounding box center [302, 156] width 283 height 32
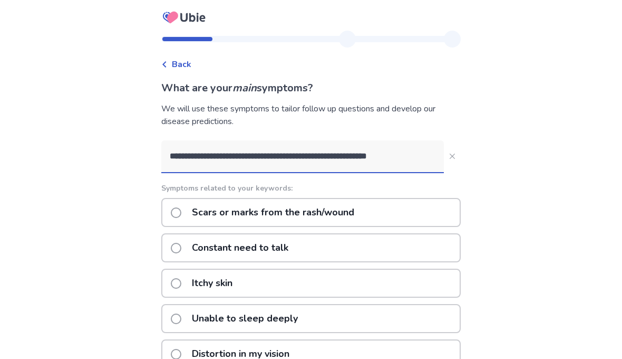
click at [416, 158] on input "**********" at bounding box center [302, 156] width 283 height 32
click at [389, 165] on input "**********" at bounding box center [302, 156] width 283 height 32
click at [387, 166] on input "**********" at bounding box center [302, 156] width 283 height 32
click at [386, 164] on input "**********" at bounding box center [302, 156] width 283 height 32
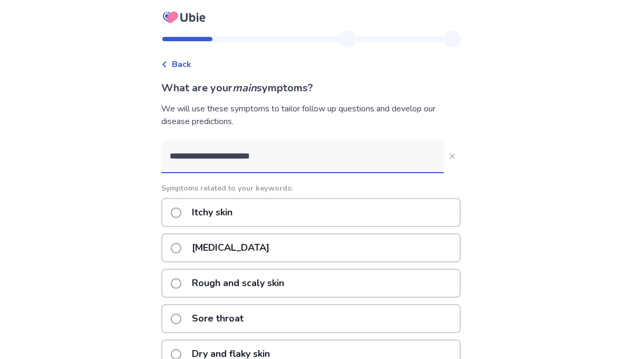
type input "**********"
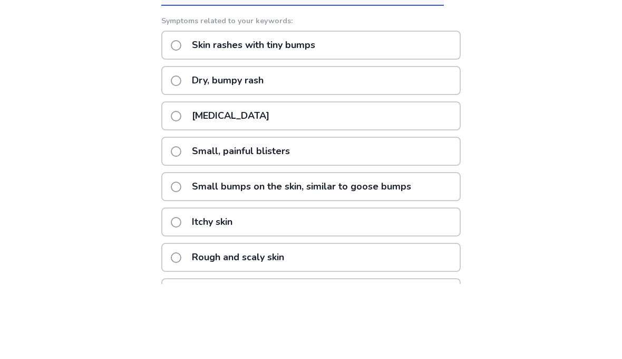
scroll to position [93, 0]
click at [181, 256] on span at bounding box center [176, 261] width 11 height 11
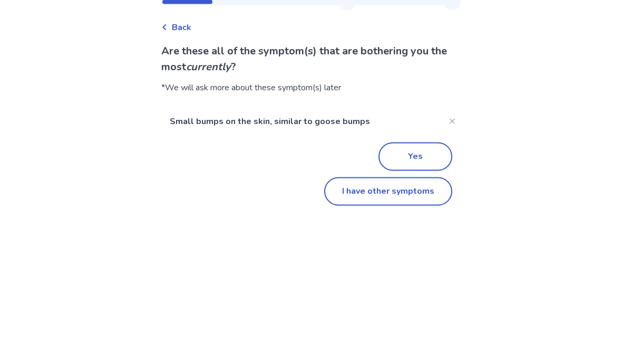
click at [358, 214] on button "I have other symptoms" at bounding box center [388, 228] width 128 height 28
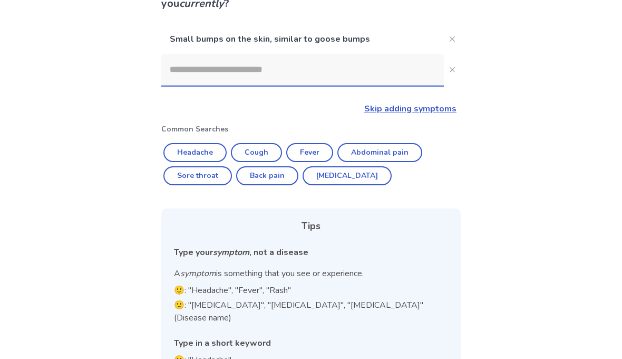
scroll to position [99, 0]
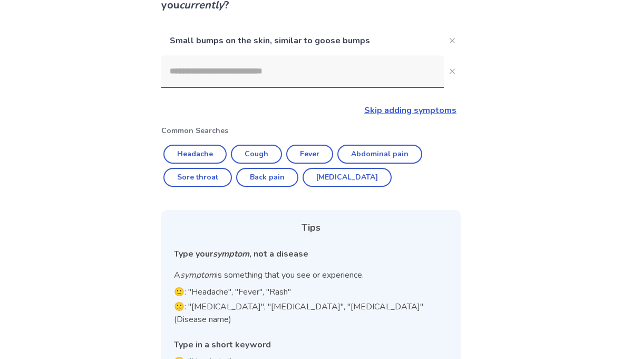
click at [260, 77] on input at bounding box center [302, 71] width 283 height 32
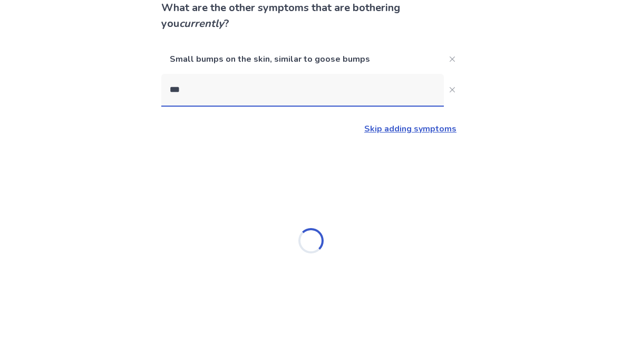
scroll to position [44, 0]
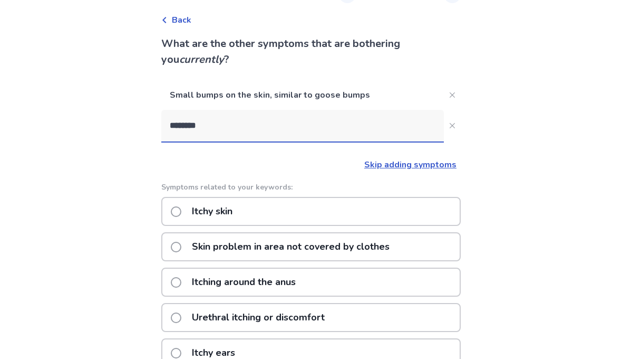
type input "*********"
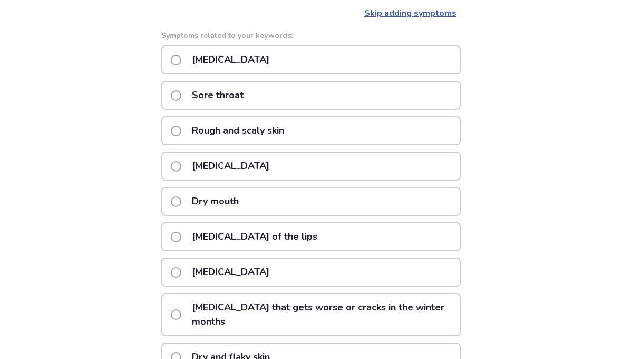
scroll to position [198, 0]
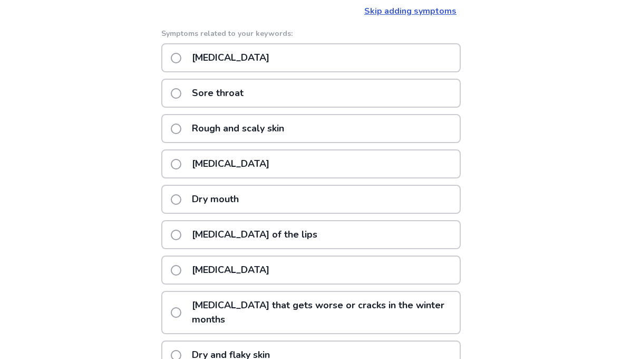
click at [181, 61] on span at bounding box center [176, 58] width 11 height 11
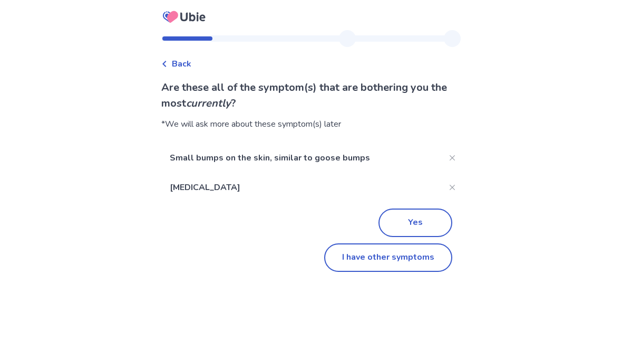
click at [408, 260] on button "I have other symptoms" at bounding box center [388, 258] width 128 height 28
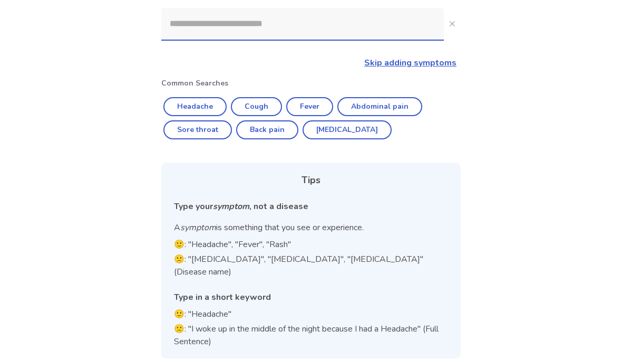
click at [285, 25] on input at bounding box center [302, 24] width 283 height 32
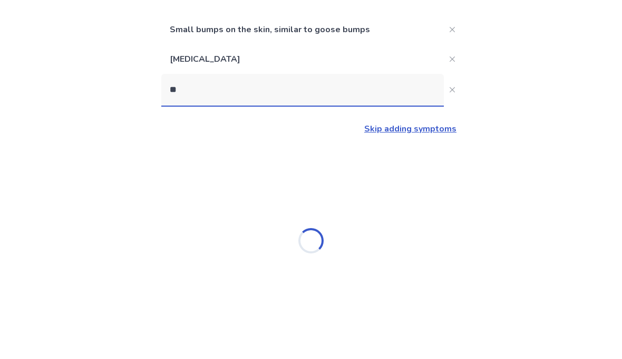
scroll to position [44, 0]
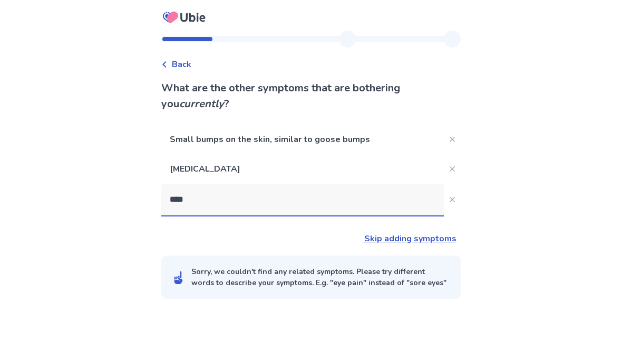
type input "*****"
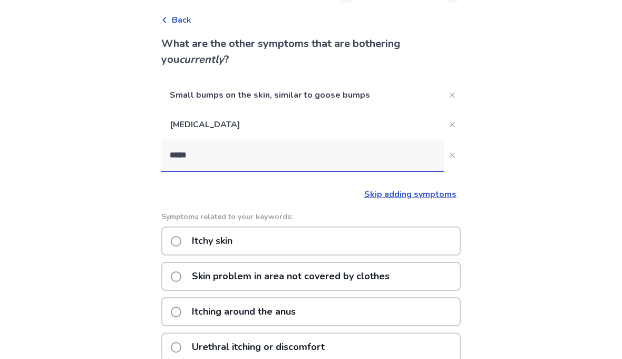
click at [233, 243] on p "Itchy skin" at bounding box center [212, 240] width 53 height 27
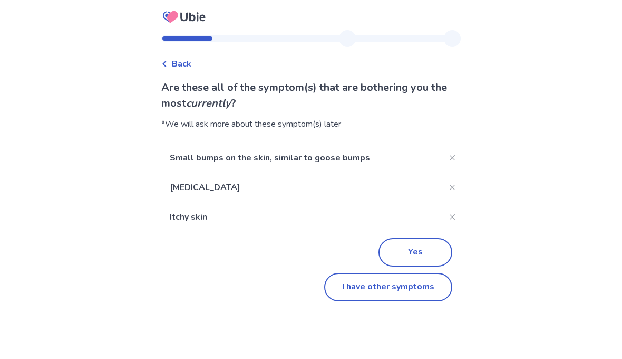
click at [404, 250] on button "Yes" at bounding box center [416, 252] width 74 height 28
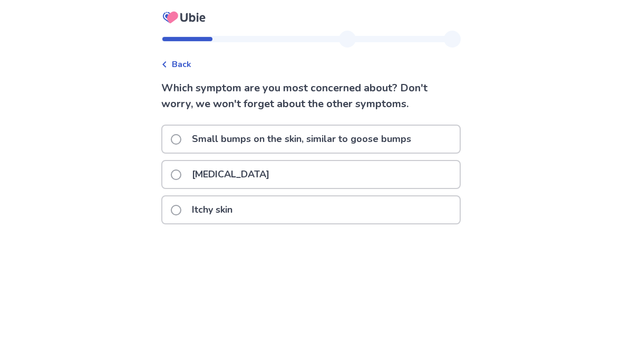
click at [234, 210] on p "Itchy skin" at bounding box center [212, 209] width 53 height 27
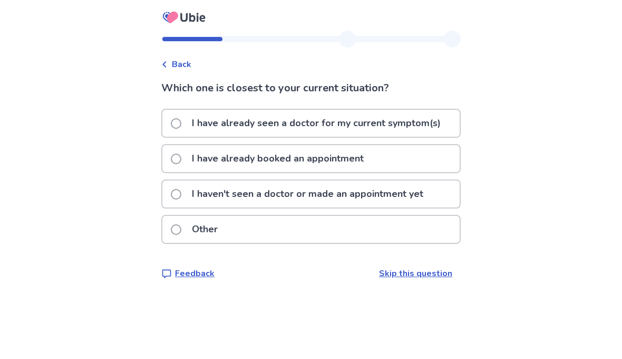
scroll to position [1, 0]
click at [272, 195] on p "I haven't seen a doctor or made an appointment yet" at bounding box center [308, 193] width 244 height 27
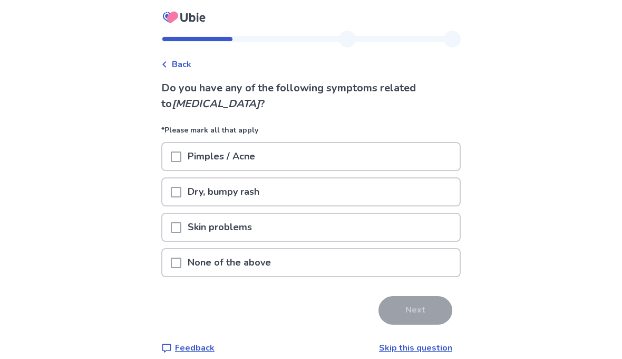
click at [181, 158] on span at bounding box center [176, 156] width 11 height 11
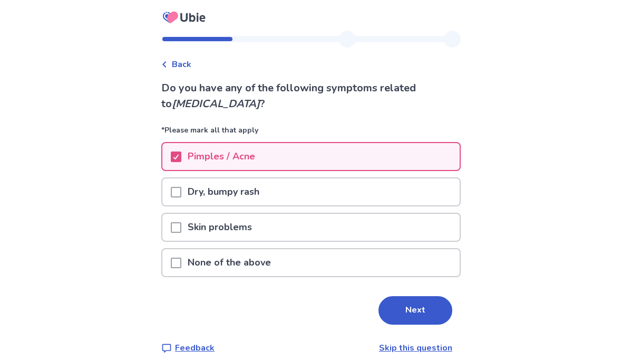
click at [181, 191] on span at bounding box center [176, 192] width 11 height 11
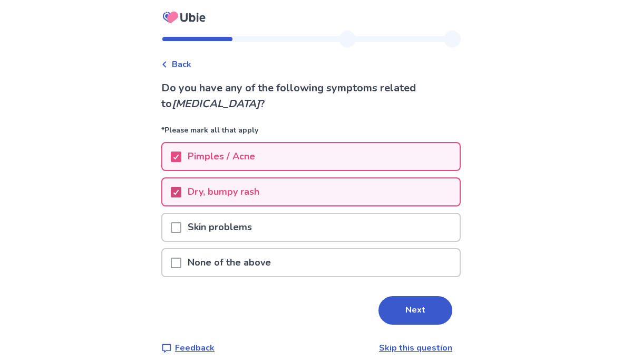
click at [181, 228] on span at bounding box center [176, 227] width 11 height 11
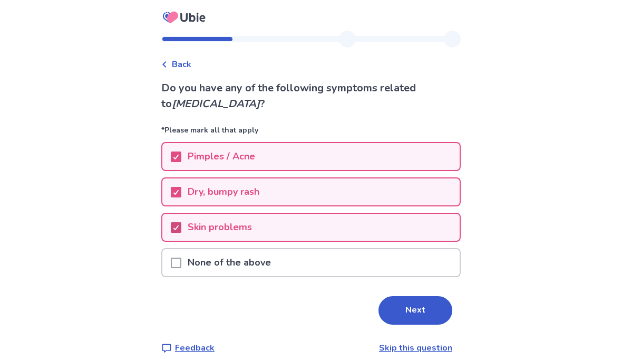
click at [417, 313] on button "Next" at bounding box center [416, 310] width 74 height 28
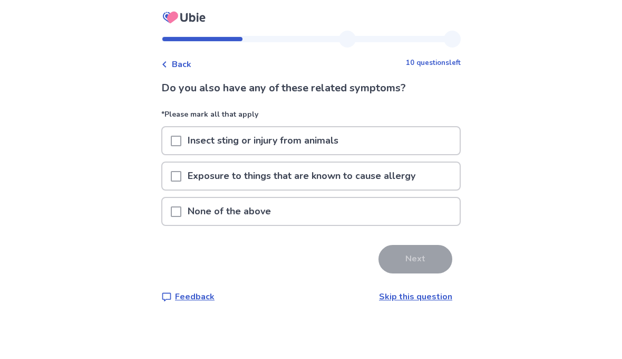
click at [255, 209] on p "None of the above" at bounding box center [229, 211] width 96 height 27
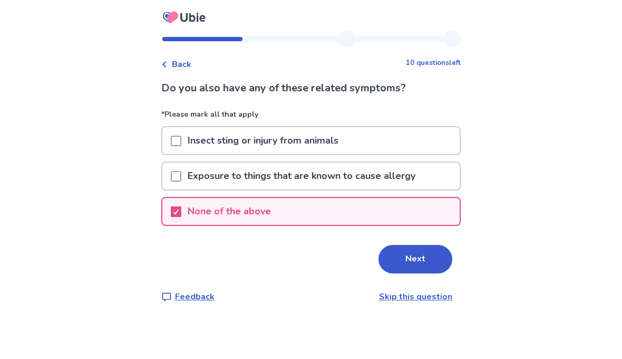
click at [409, 262] on button "Next" at bounding box center [416, 259] width 74 height 28
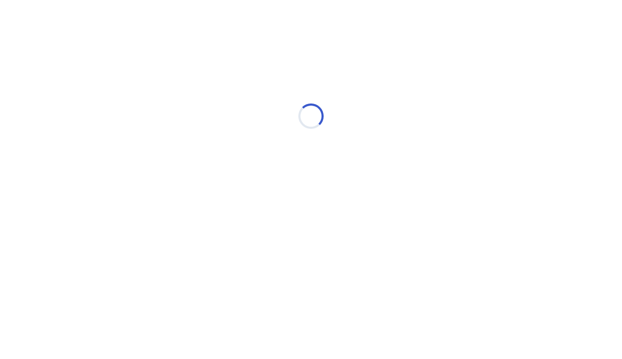
select select "*"
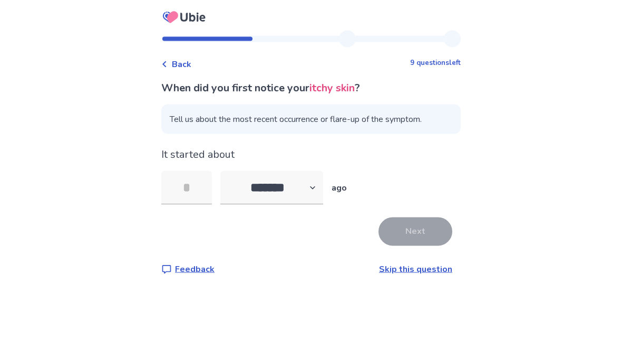
type input "*"
click at [416, 233] on button "Next" at bounding box center [416, 231] width 74 height 28
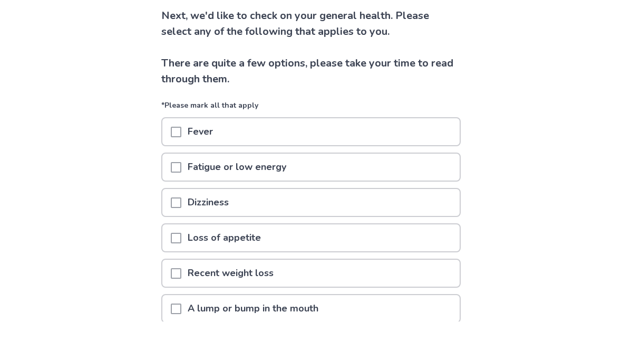
scroll to position [49, 0]
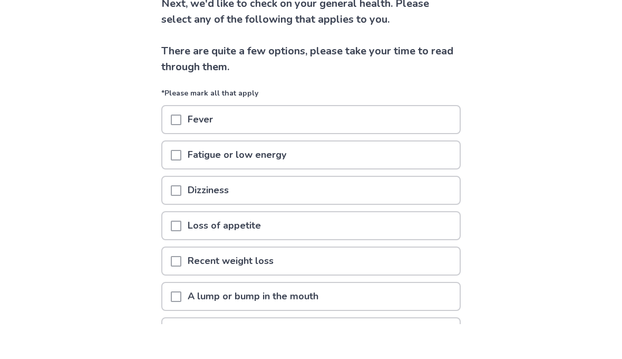
click at [231, 177] on p "Fatigue or low energy" at bounding box center [236, 190] width 111 height 27
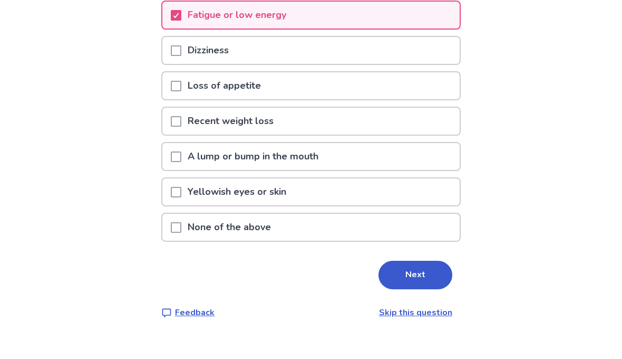
scroll to position [201, 0]
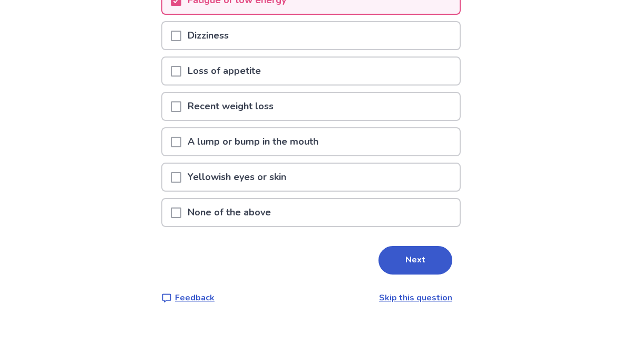
click at [416, 284] on button "Next" at bounding box center [416, 298] width 74 height 28
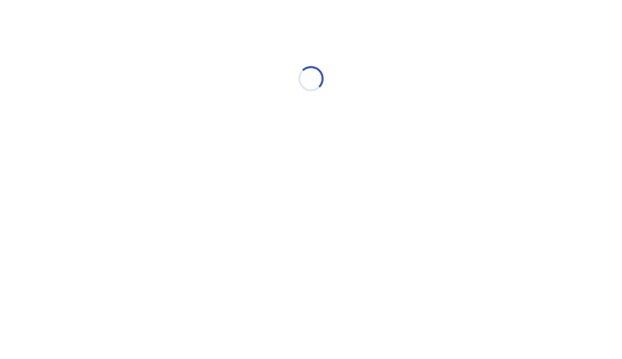
select select "*"
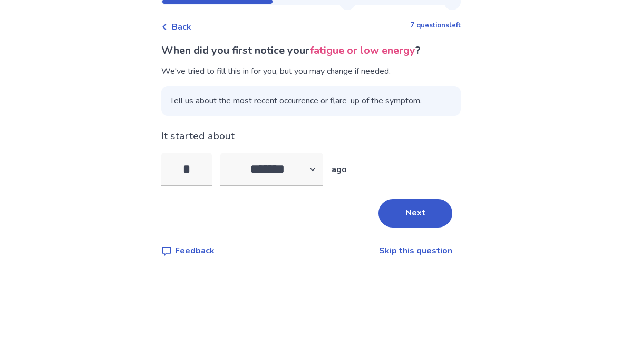
click at [197, 190] on input "*" at bounding box center [186, 207] width 51 height 34
click at [204, 190] on input "*" at bounding box center [186, 207] width 51 height 34
type input "*"
click at [314, 190] on select "******* ****** ******* ******** *******" at bounding box center [271, 207] width 103 height 34
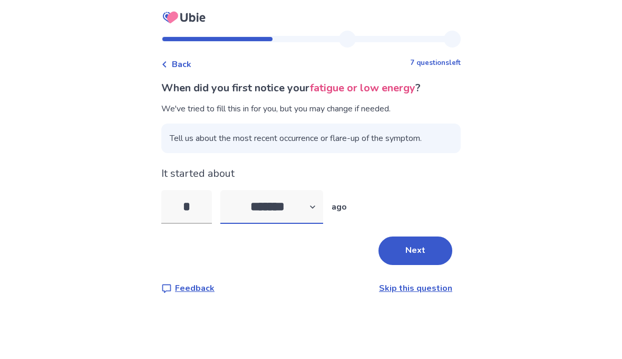
select select "*"
click at [408, 236] on button "Next" at bounding box center [416, 250] width 74 height 28
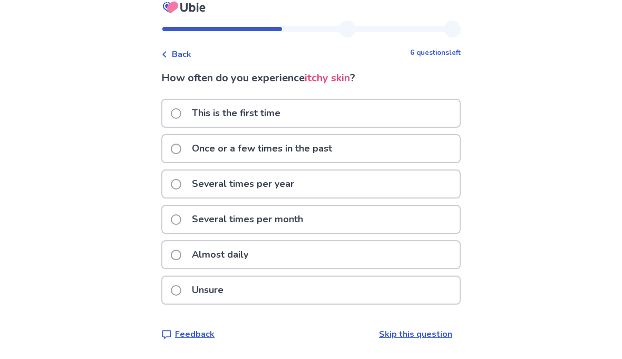
scroll to position [45, 0]
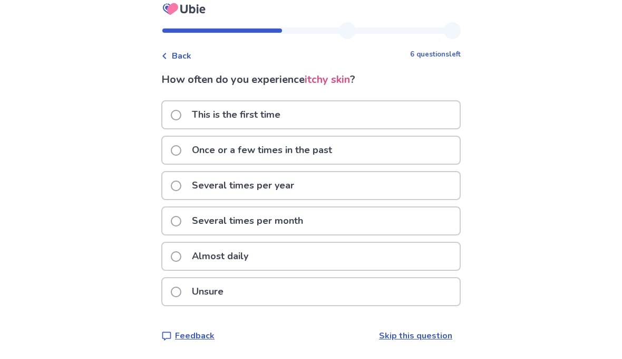
click at [334, 101] on div "This is the first time" at bounding box center [310, 114] width 297 height 27
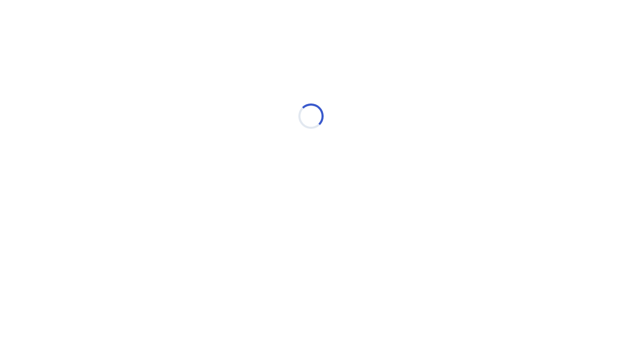
scroll to position [0, 0]
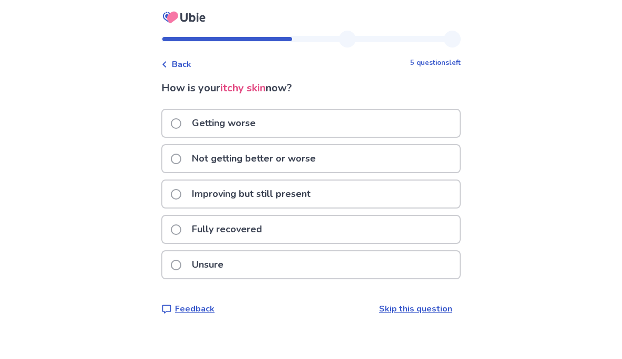
scroll to position [45, 0]
click at [361, 145] on div "Not getting better or worse" at bounding box center [310, 158] width 297 height 27
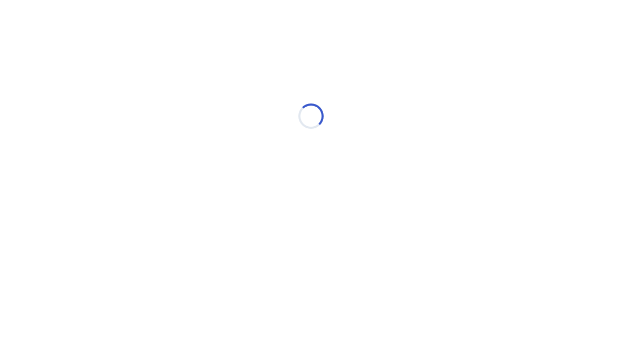
scroll to position [0, 0]
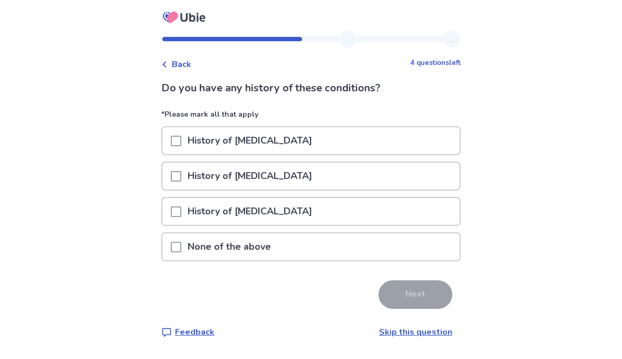
click at [219, 247] on p "None of the above" at bounding box center [229, 246] width 96 height 27
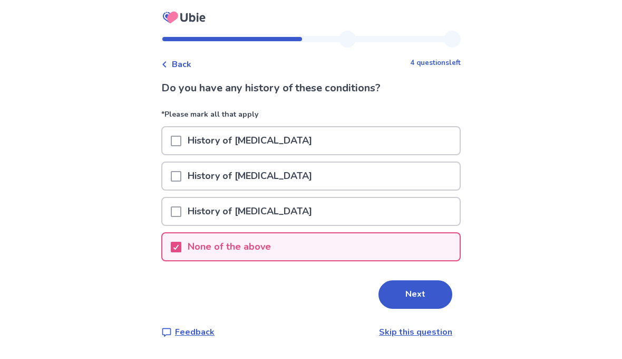
scroll to position [45, 0]
click at [393, 280] on button "Next" at bounding box center [416, 294] width 74 height 28
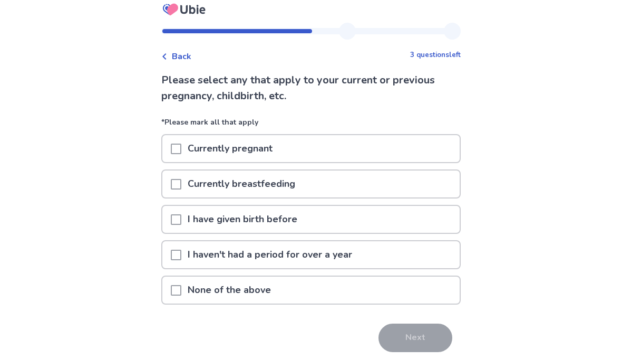
scroll to position [8, 0]
click at [329, 218] on div "I have given birth before" at bounding box center [310, 219] width 297 height 27
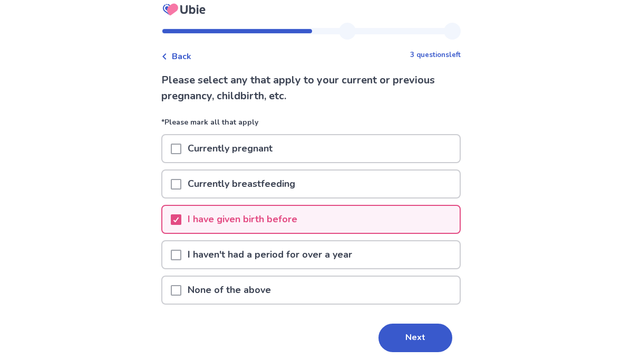
click at [410, 341] on button "Next" at bounding box center [416, 337] width 74 height 28
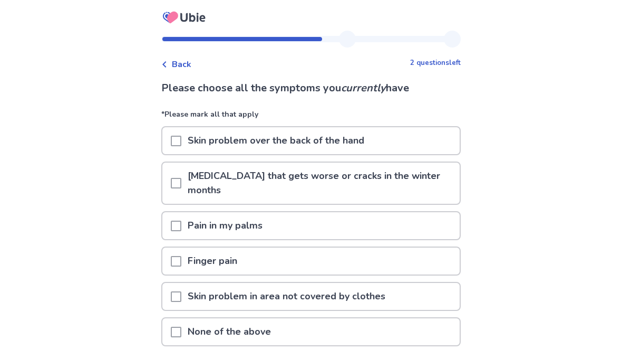
click at [272, 285] on p "Skin problem in area not covered by clothes" at bounding box center [286, 296] width 210 height 27
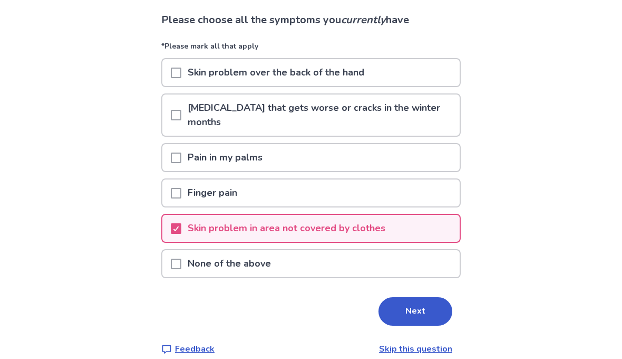
scroll to position [68, 0]
click at [414, 299] on button "Next" at bounding box center [416, 311] width 74 height 28
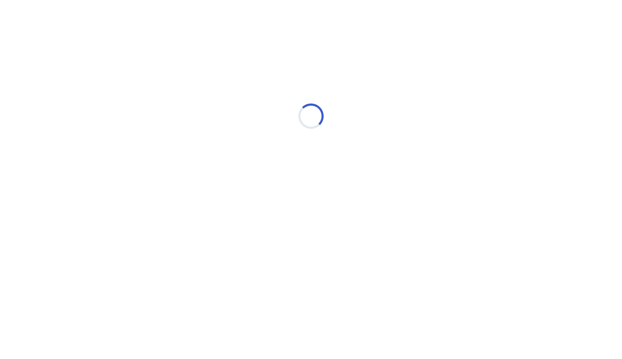
scroll to position [0, 0]
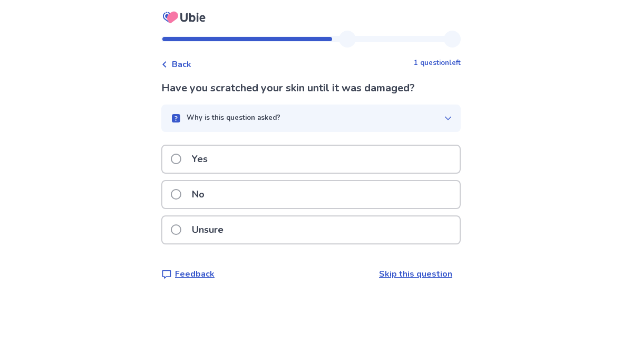
click at [281, 165] on div "Yes" at bounding box center [310, 159] width 297 height 27
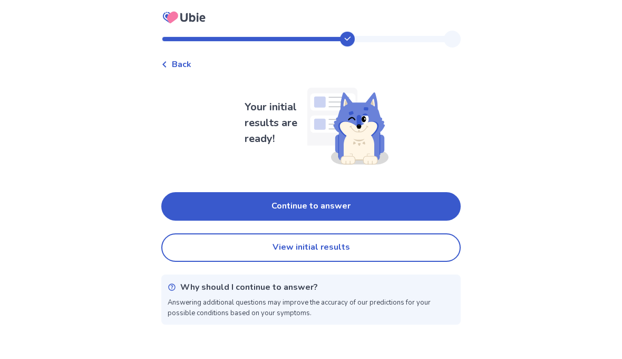
click at [348, 249] on button "View initial results" at bounding box center [311, 247] width 300 height 28
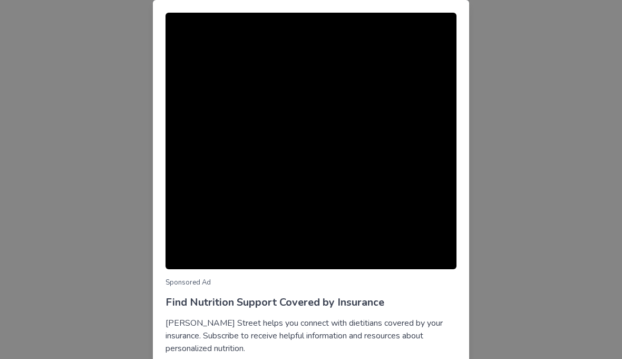
scroll to position [35, 0]
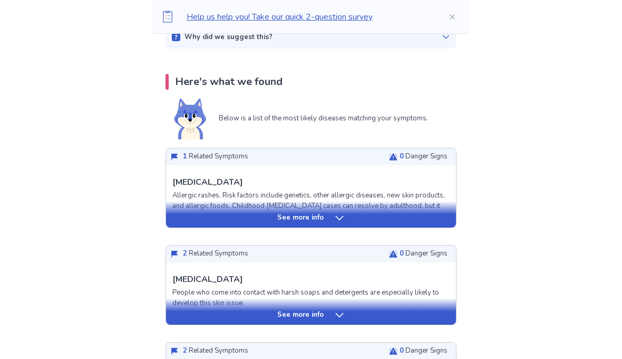
scroll to position [186, 0]
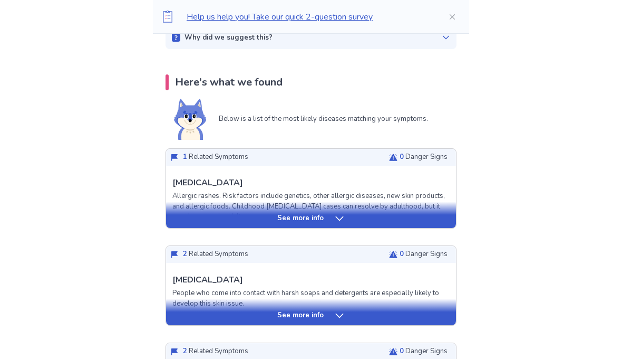
click at [372, 216] on div "See more info" at bounding box center [311, 218] width 290 height 11
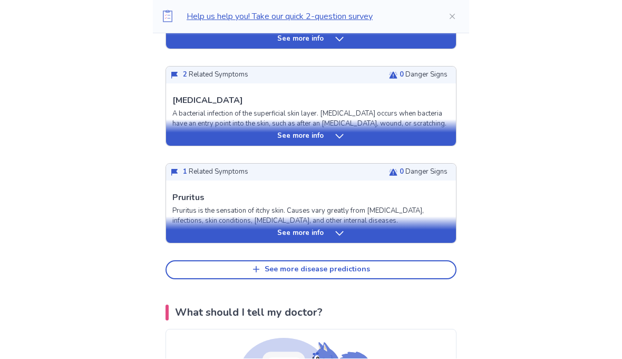
scroll to position [1033, 0]
click at [354, 265] on div "See more disease predictions" at bounding box center [317, 269] width 105 height 9
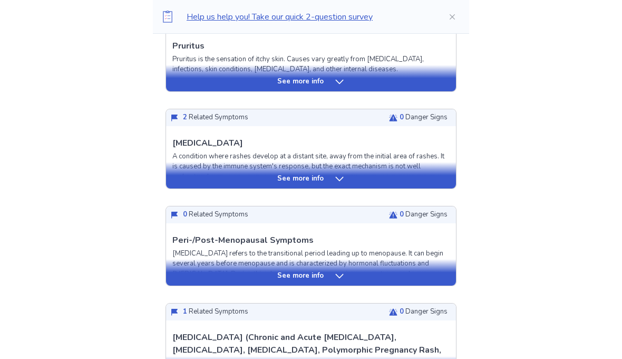
scroll to position [1185, 0]
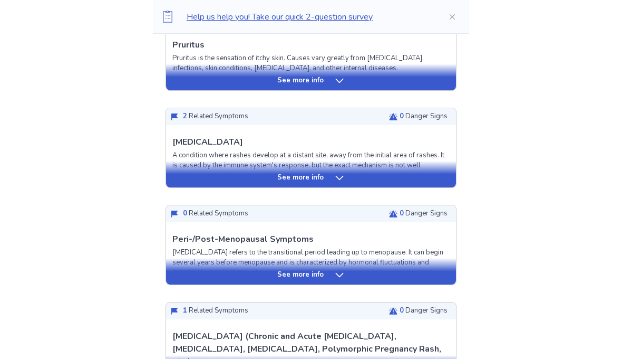
click at [341, 172] on icon at bounding box center [339, 177] width 11 height 11
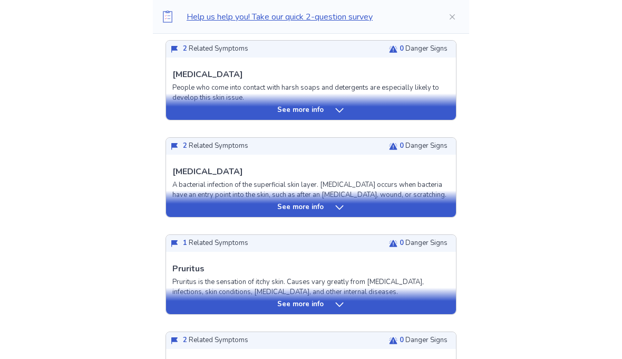
scroll to position [922, 0]
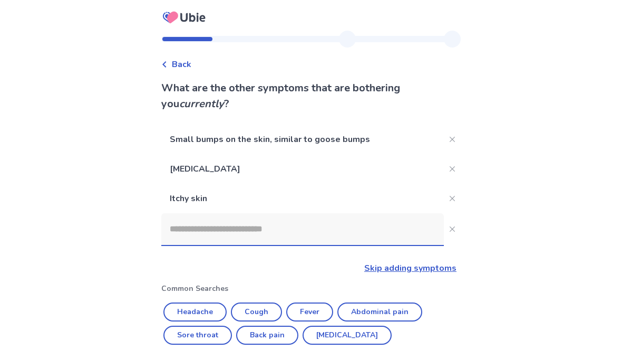
scroll to position [44, 0]
